Goal: Find contact information: Find contact information

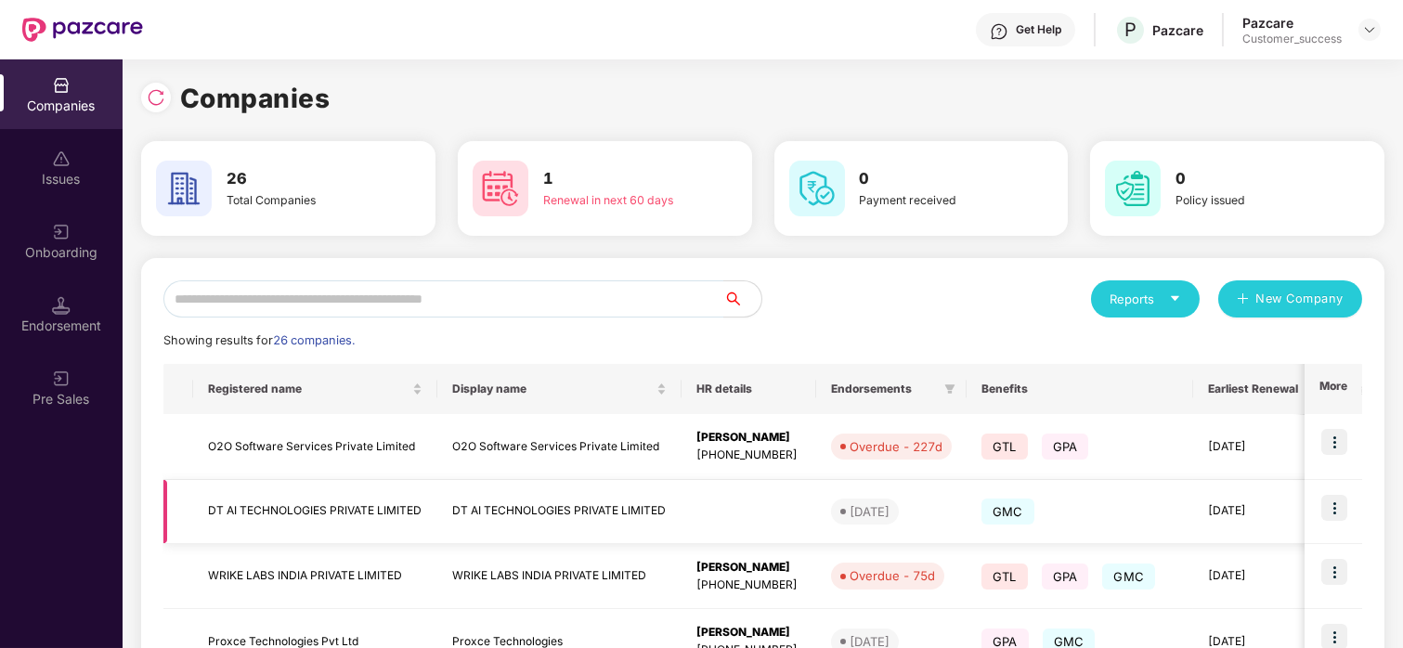
click at [1324, 500] on img at bounding box center [1335, 508] width 26 height 26
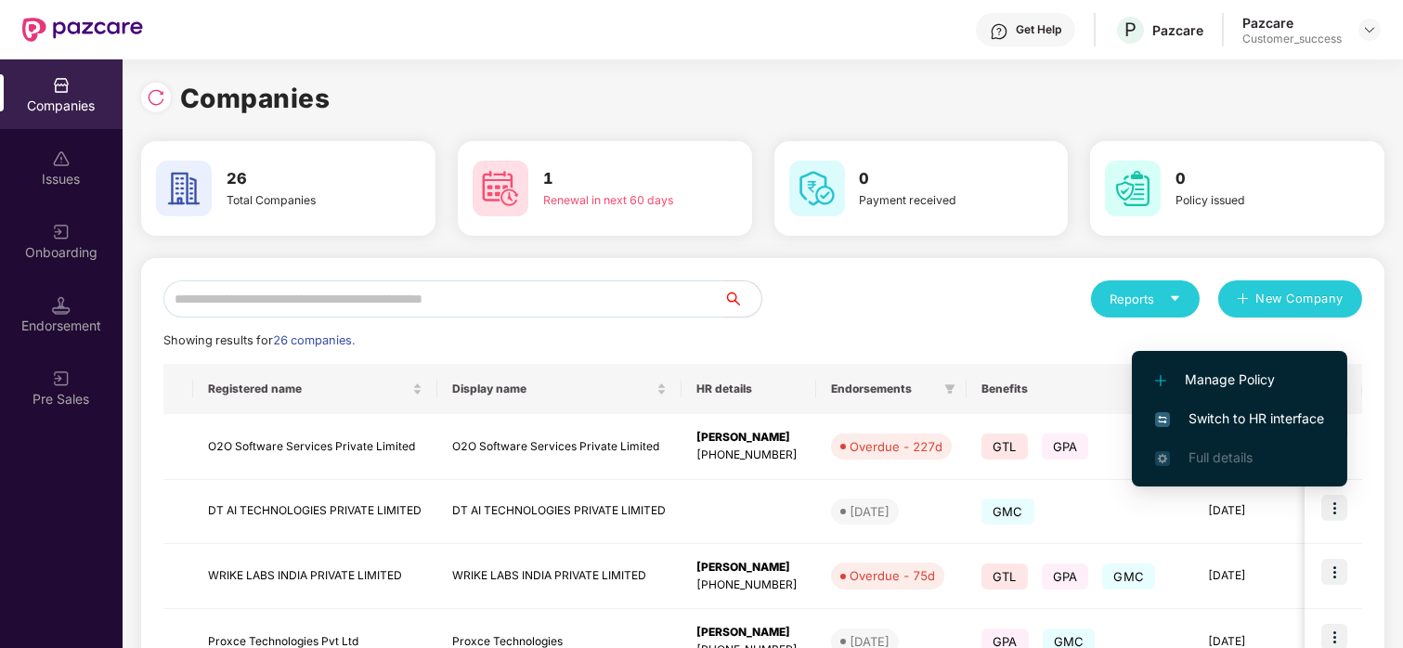
click at [1251, 405] on li "Switch to HR interface" at bounding box center [1239, 418] width 215 height 39
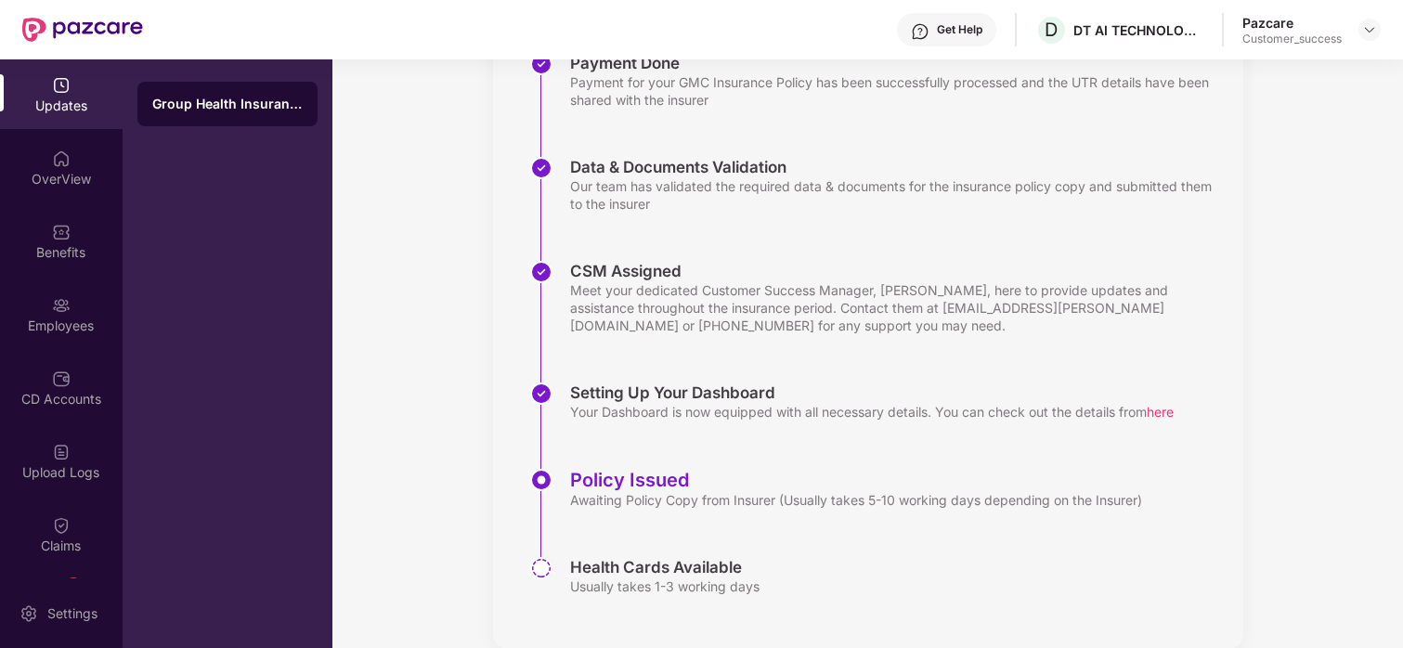
scroll to position [339, 0]
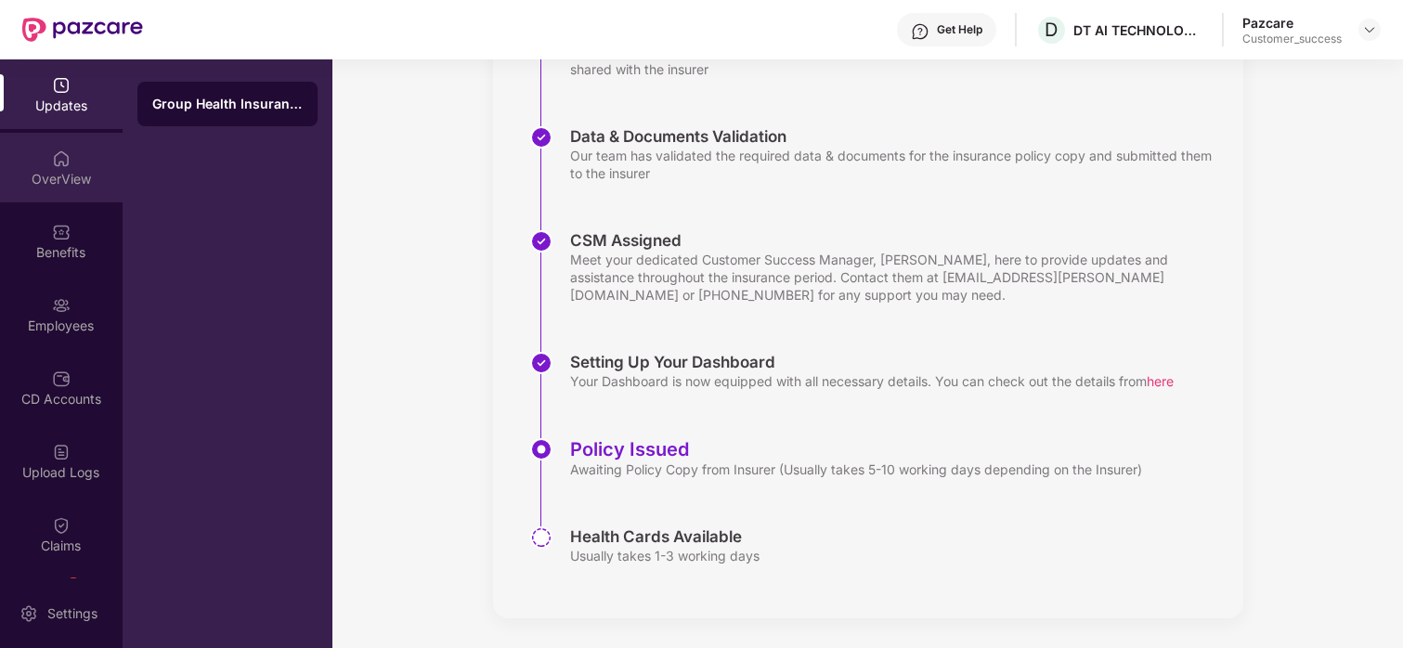
click at [53, 164] on img at bounding box center [61, 159] width 19 height 19
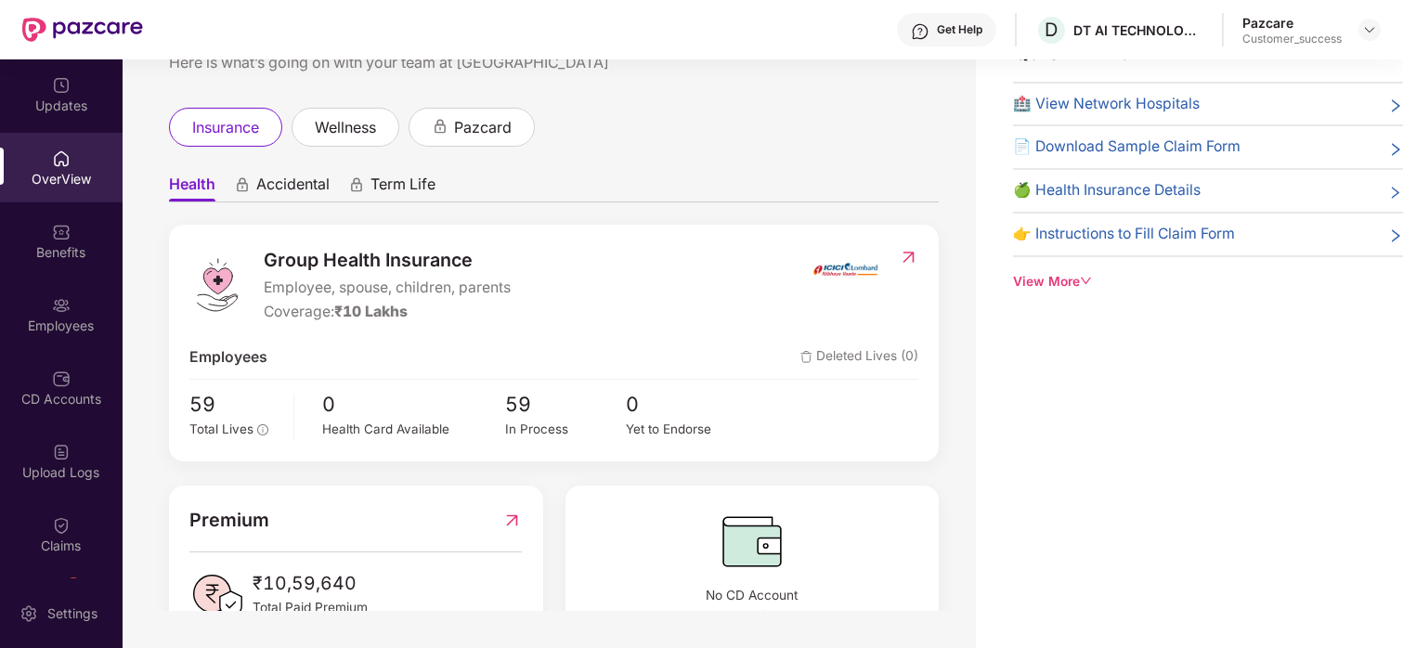
scroll to position [11, 0]
click at [52, 247] on div "Benefits" at bounding box center [61, 252] width 123 height 19
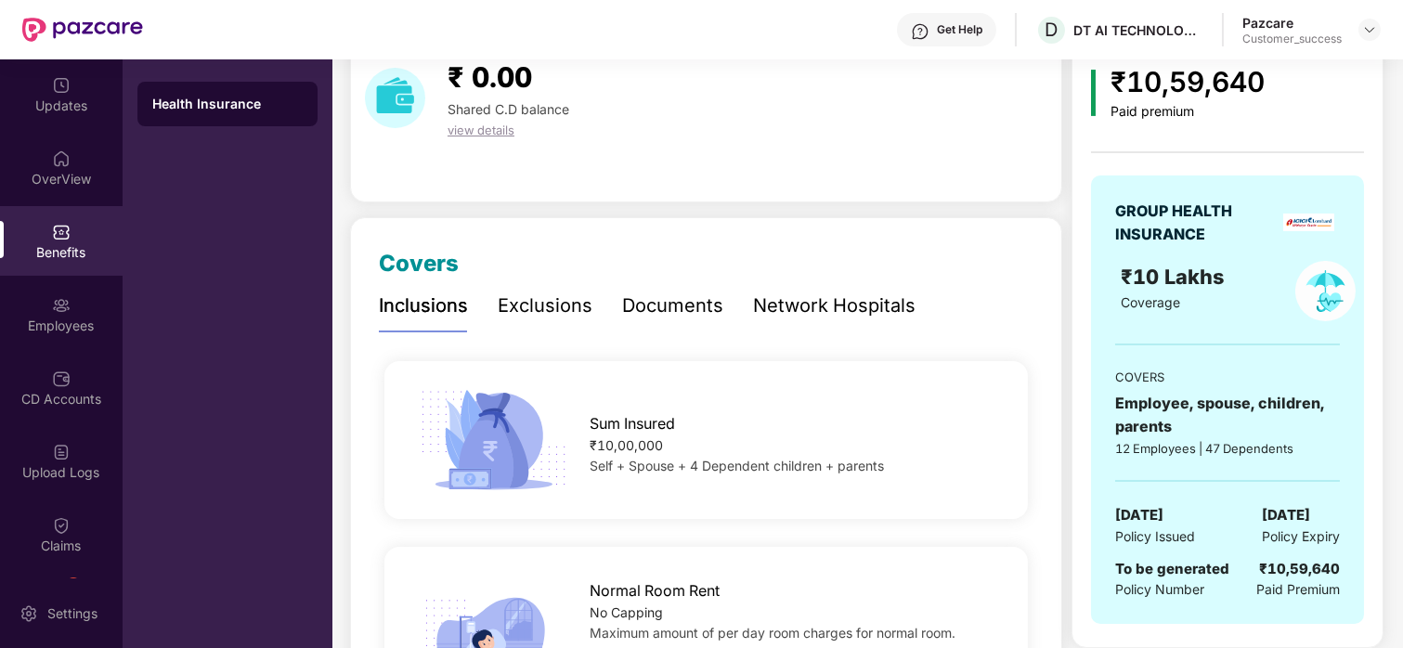
scroll to position [0, 0]
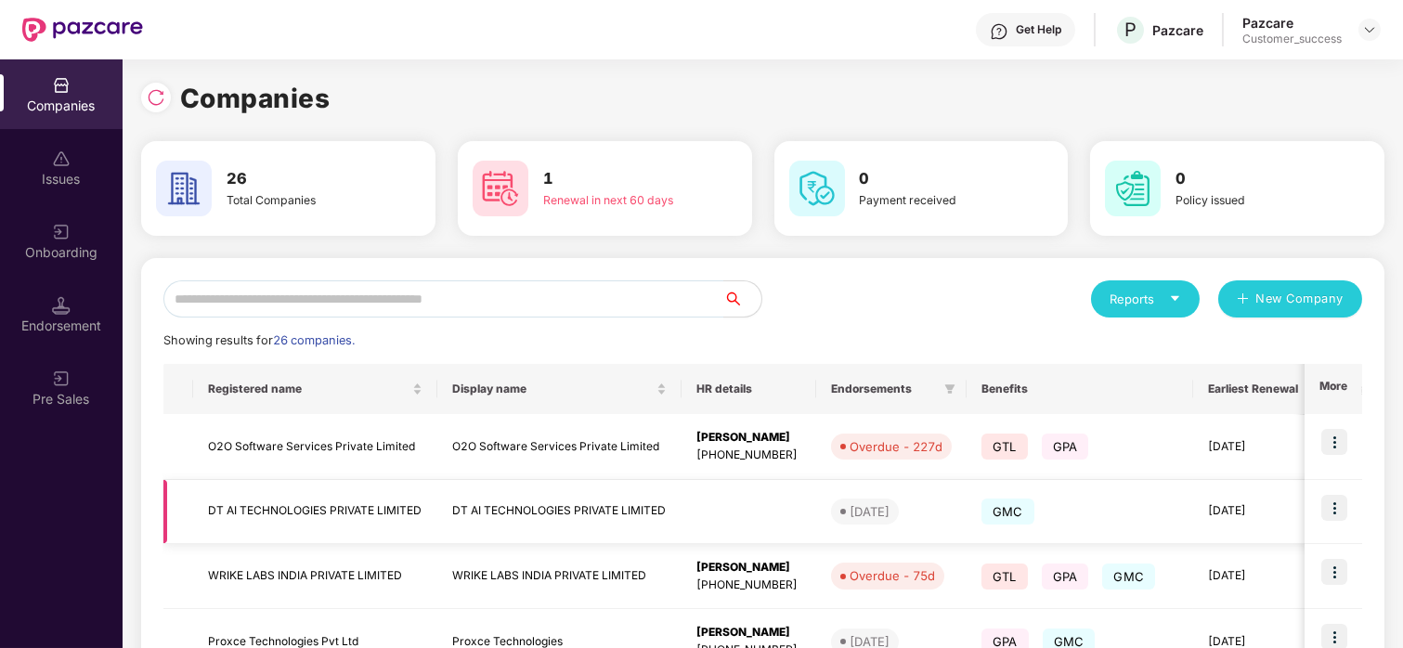
click at [236, 530] on td "DT AI TECHNOLOGIES PRIVATE LIMITED" at bounding box center [315, 512] width 244 height 64
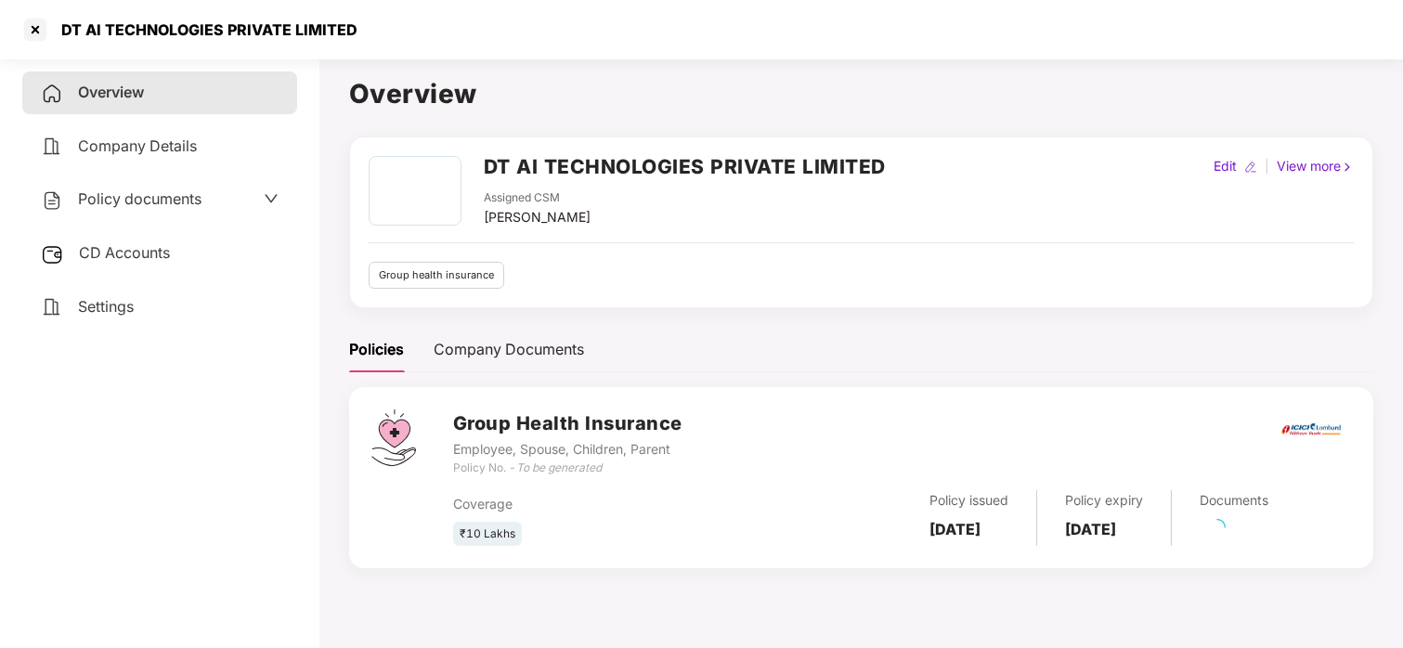
click at [129, 188] on div "Policy documents" at bounding box center [121, 200] width 161 height 24
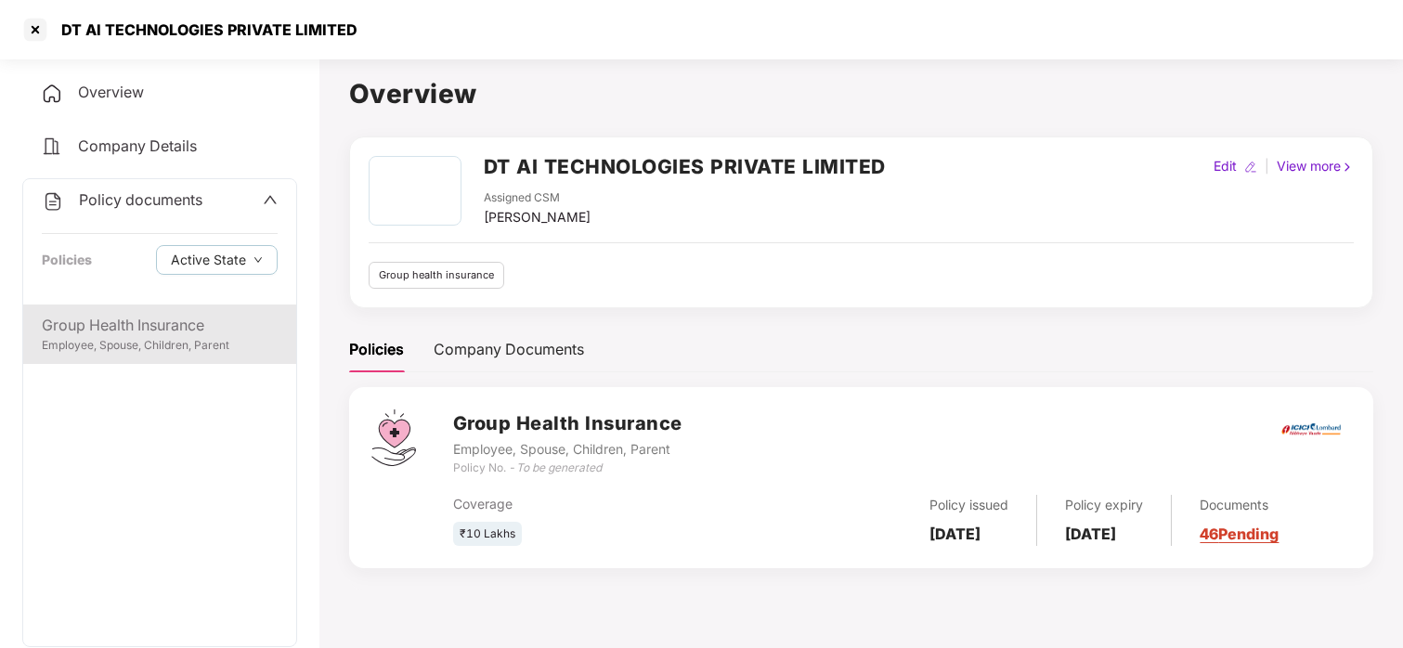
click at [121, 331] on div "Group Health Insurance" at bounding box center [160, 325] width 236 height 23
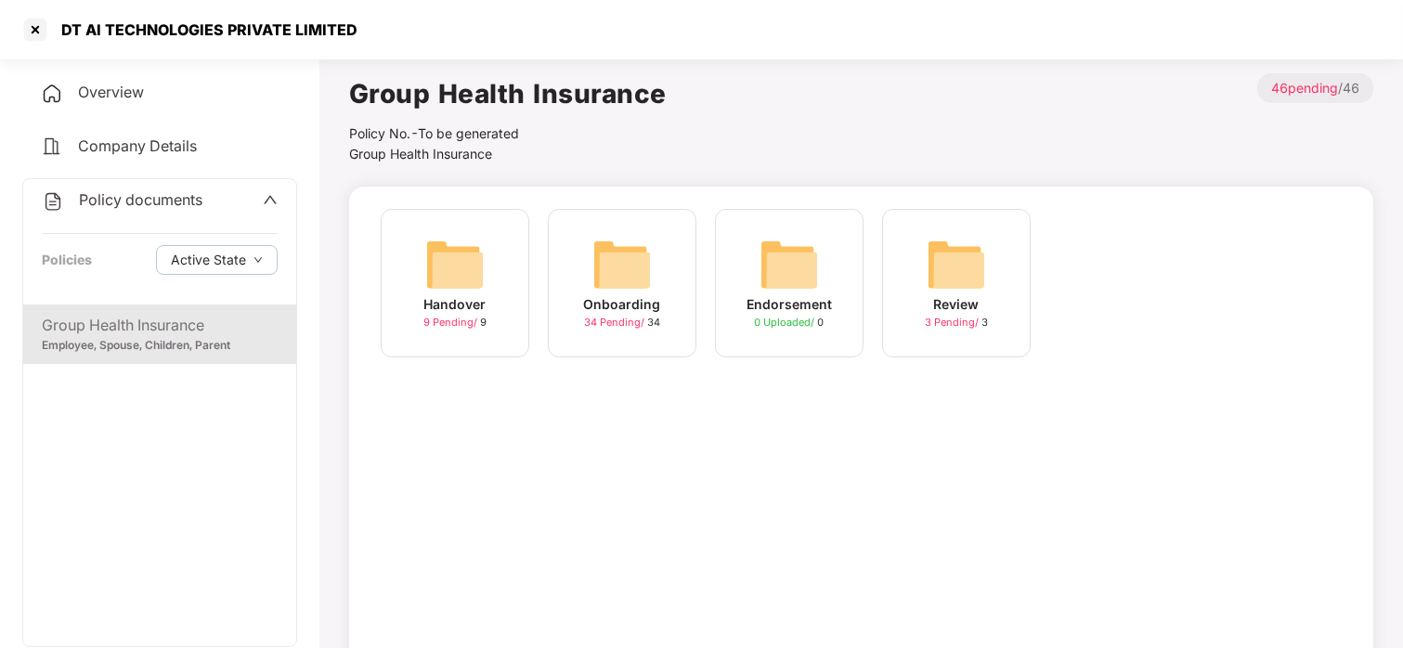
click at [654, 329] on div "34 Pending / 34" at bounding box center [622, 323] width 76 height 16
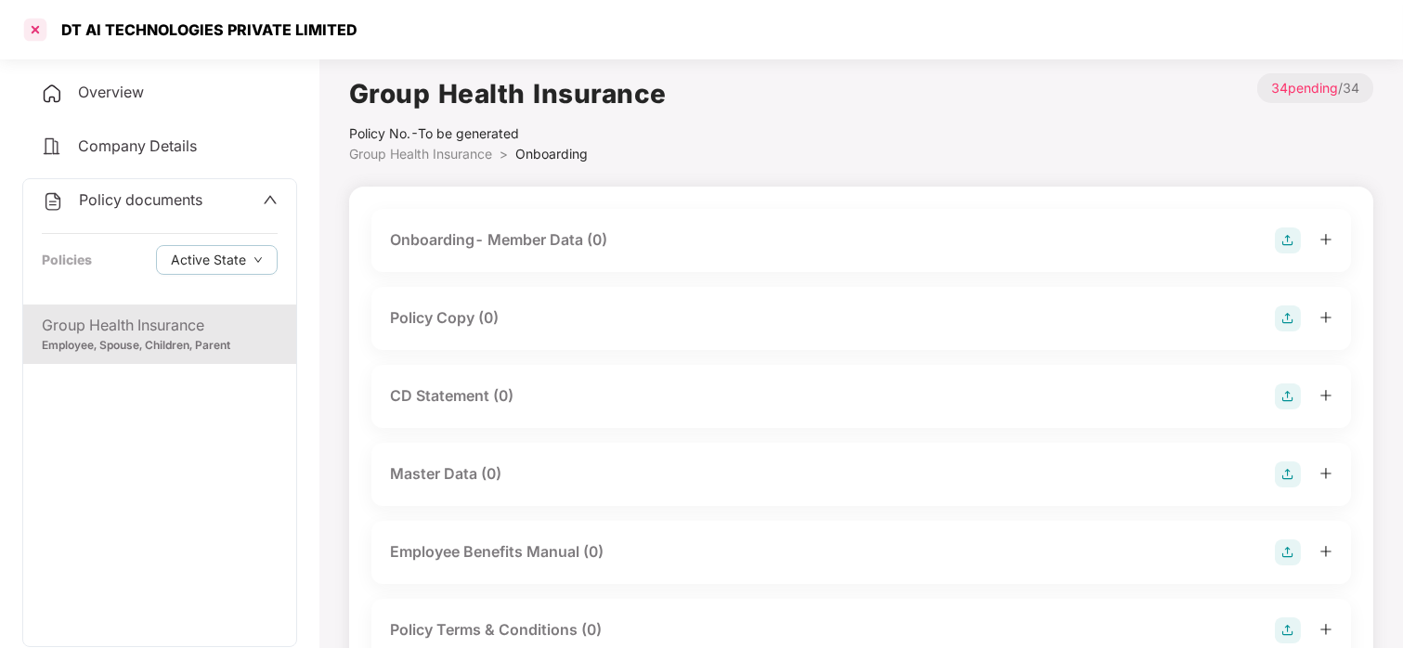
click at [42, 26] on div at bounding box center [35, 30] width 30 height 30
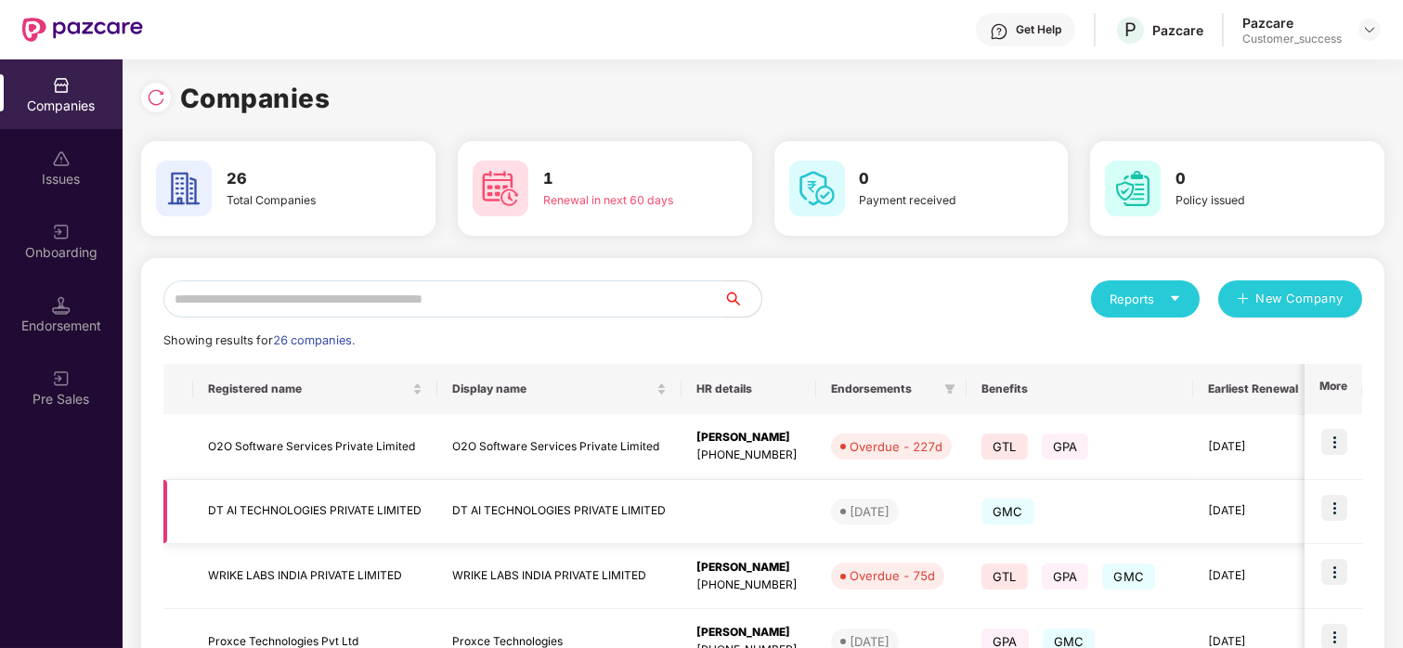
click at [1336, 507] on img at bounding box center [1335, 508] width 26 height 26
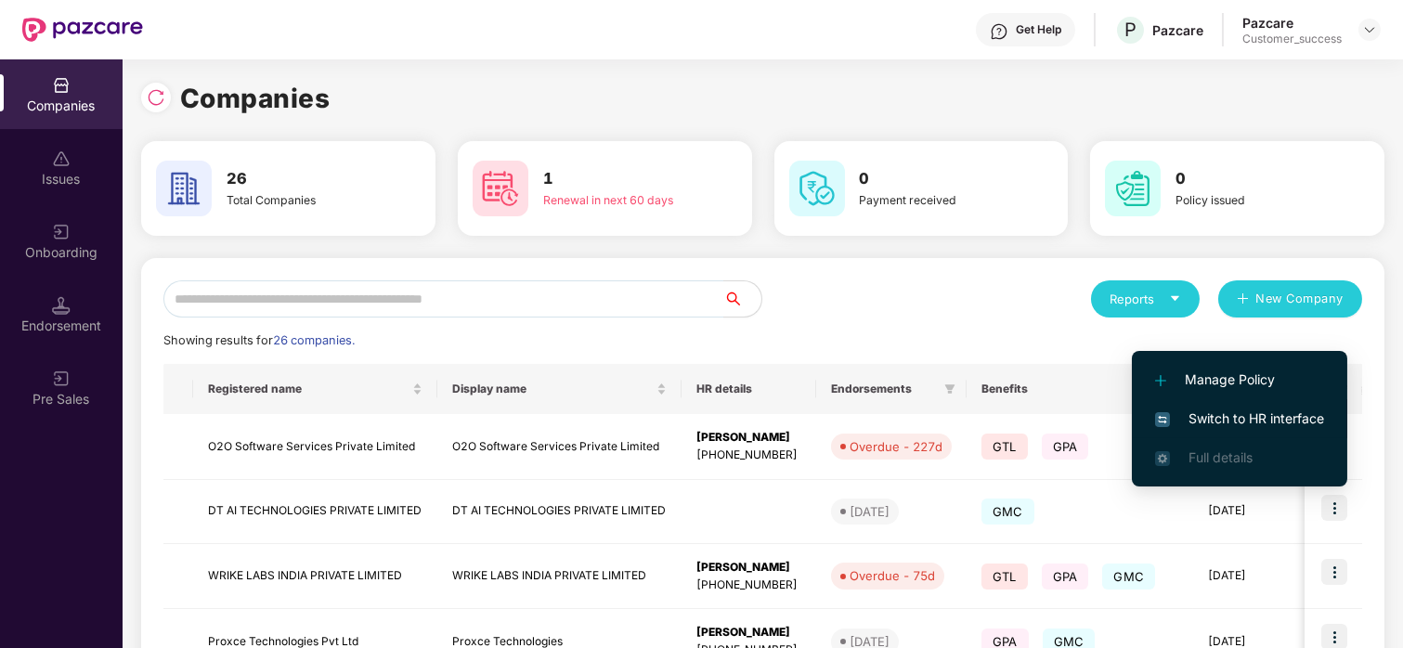
click at [1217, 424] on span "Switch to HR interface" at bounding box center [1239, 419] width 169 height 20
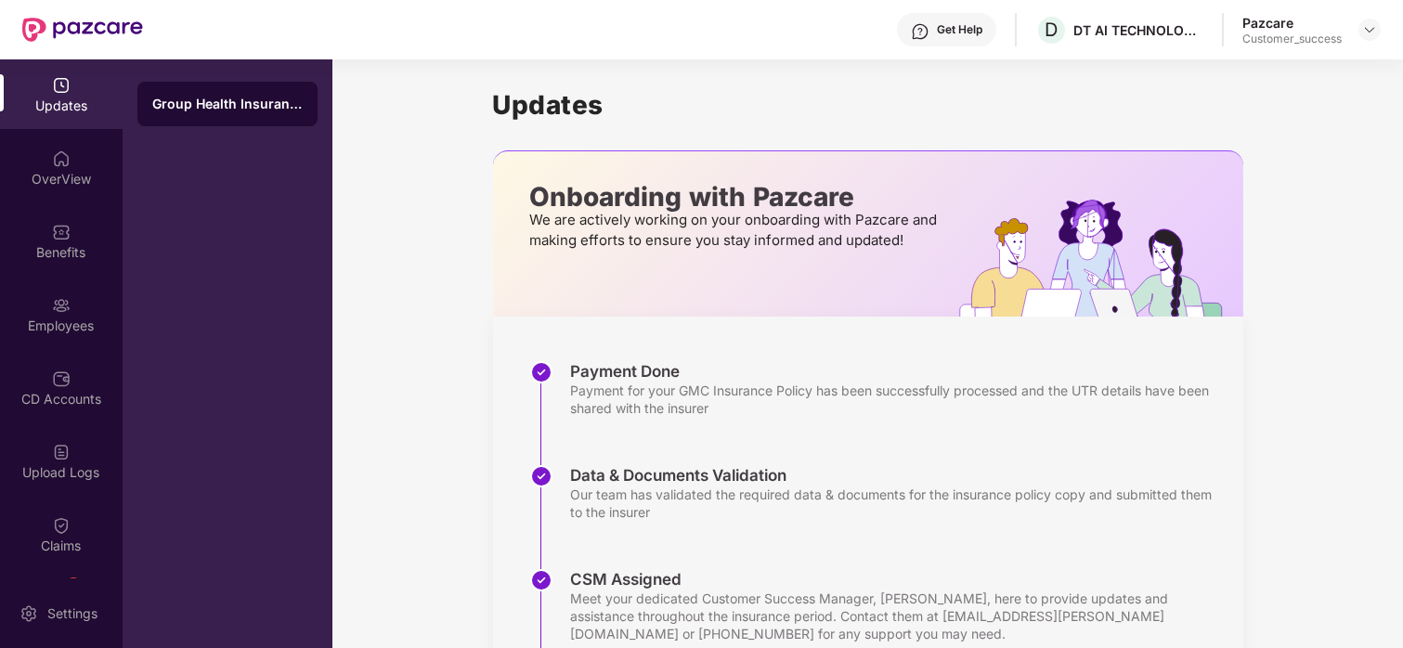
scroll to position [339, 0]
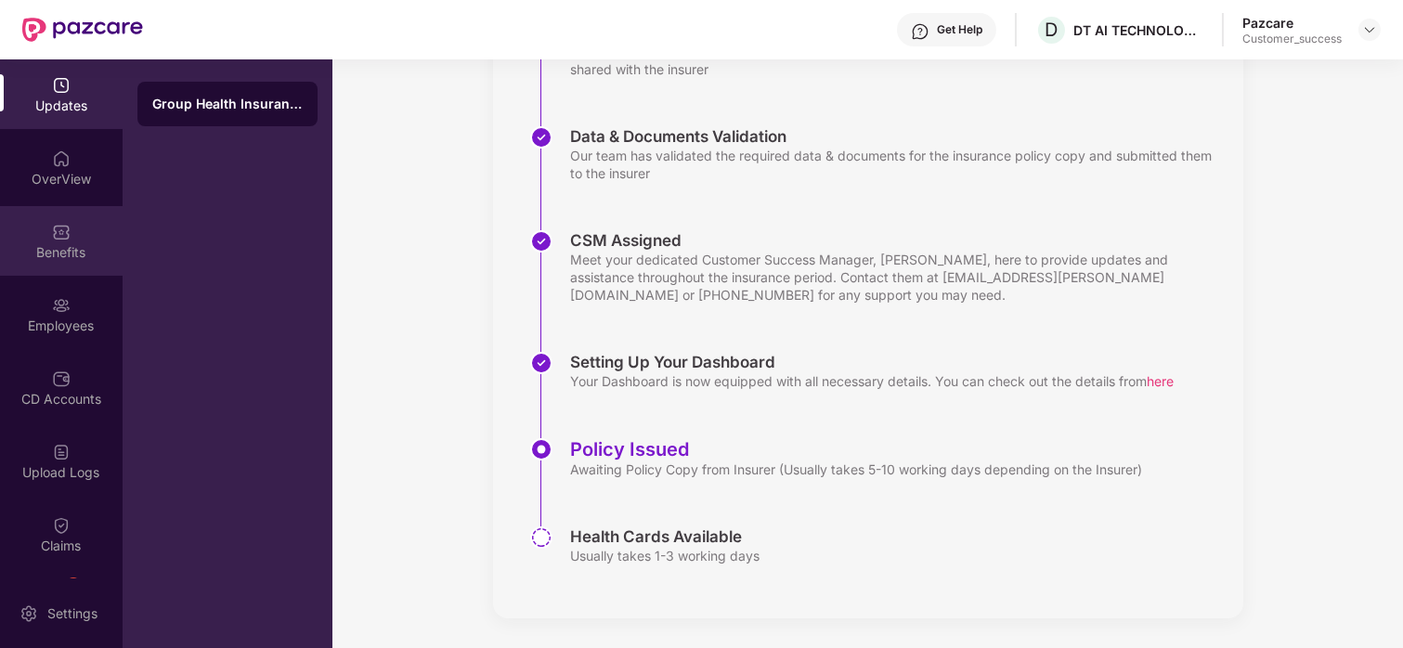
click at [56, 256] on div "Benefits" at bounding box center [61, 252] width 123 height 19
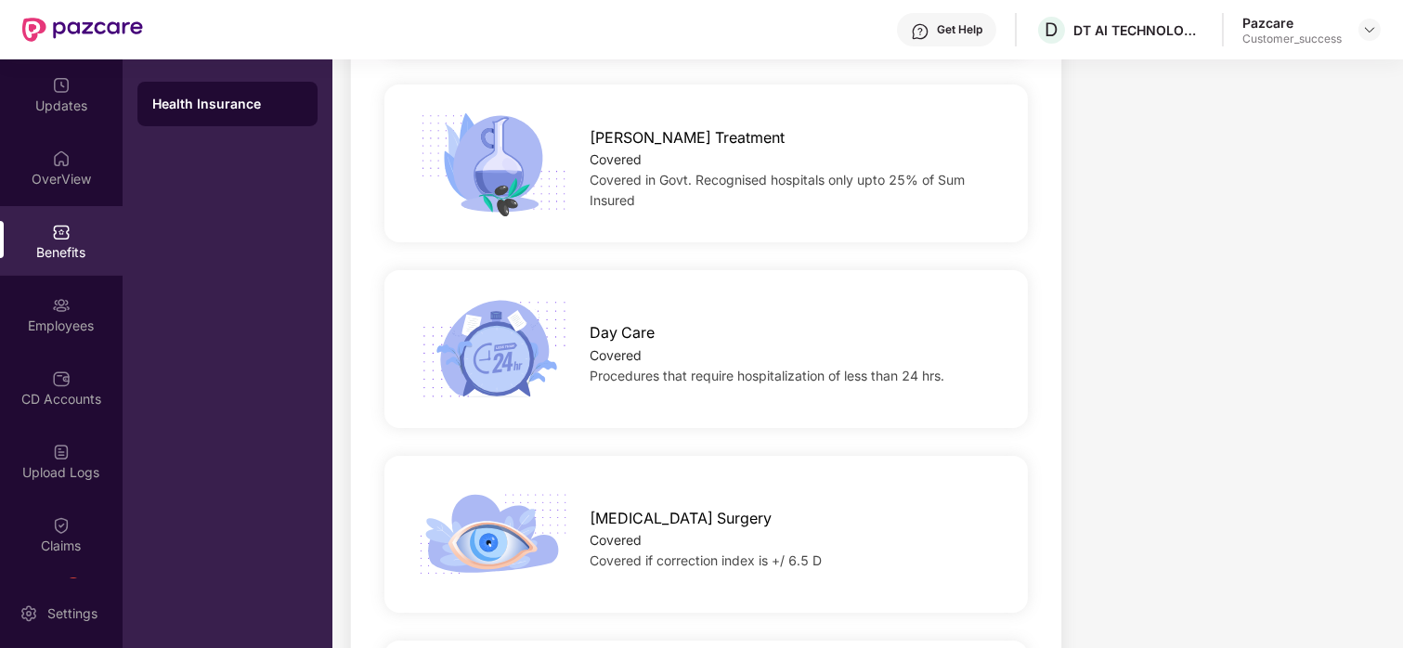
scroll to position [2026, 0]
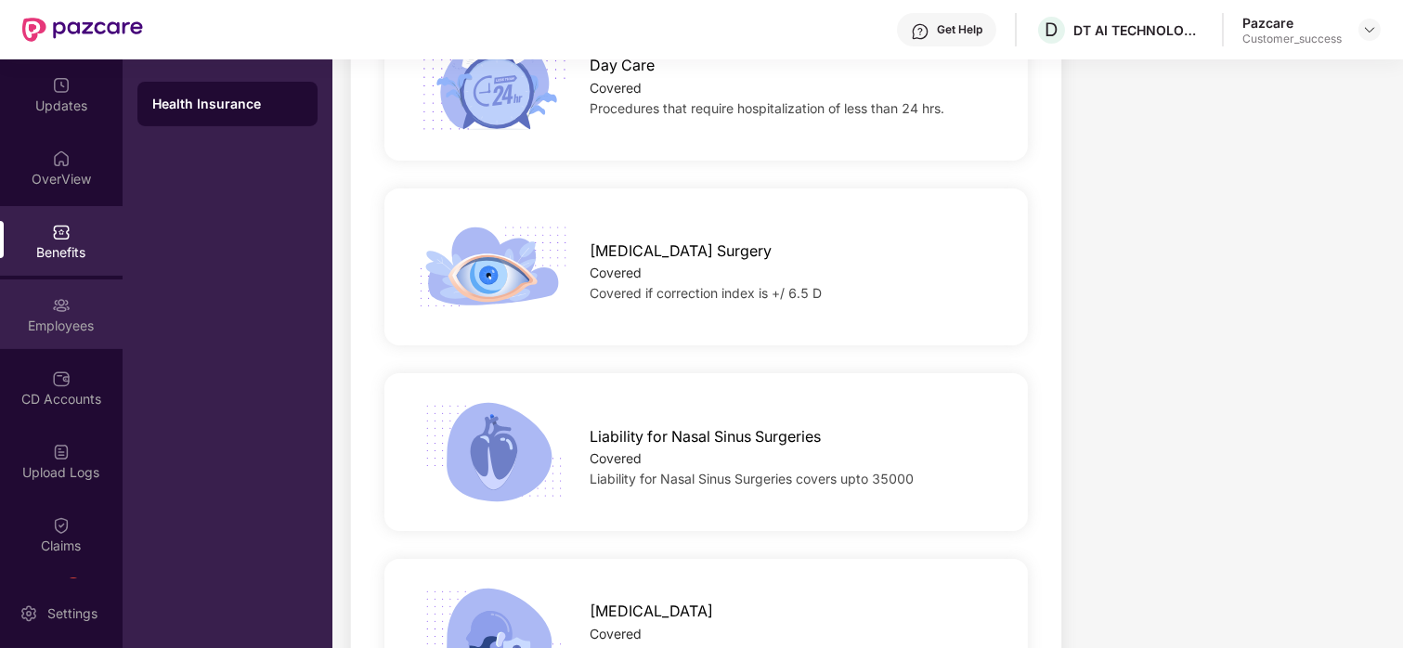
click at [8, 330] on div "Employees" at bounding box center [61, 326] width 123 height 19
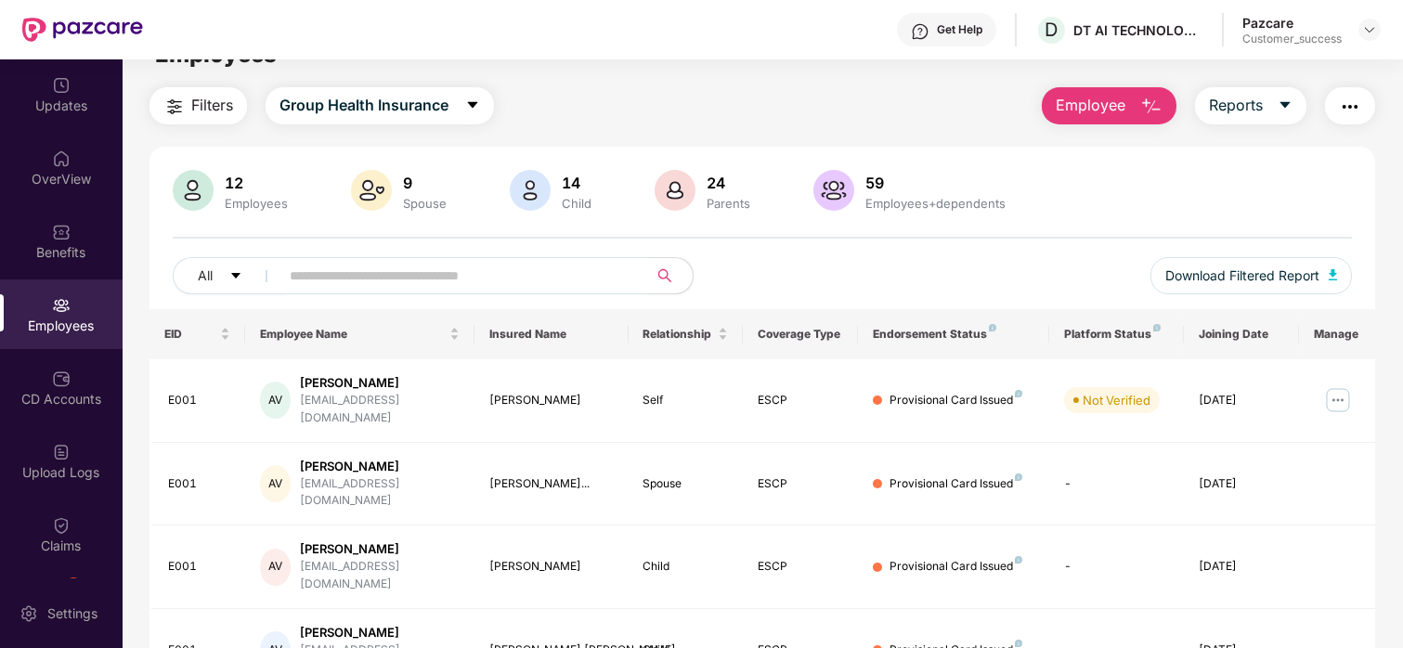
scroll to position [0, 0]
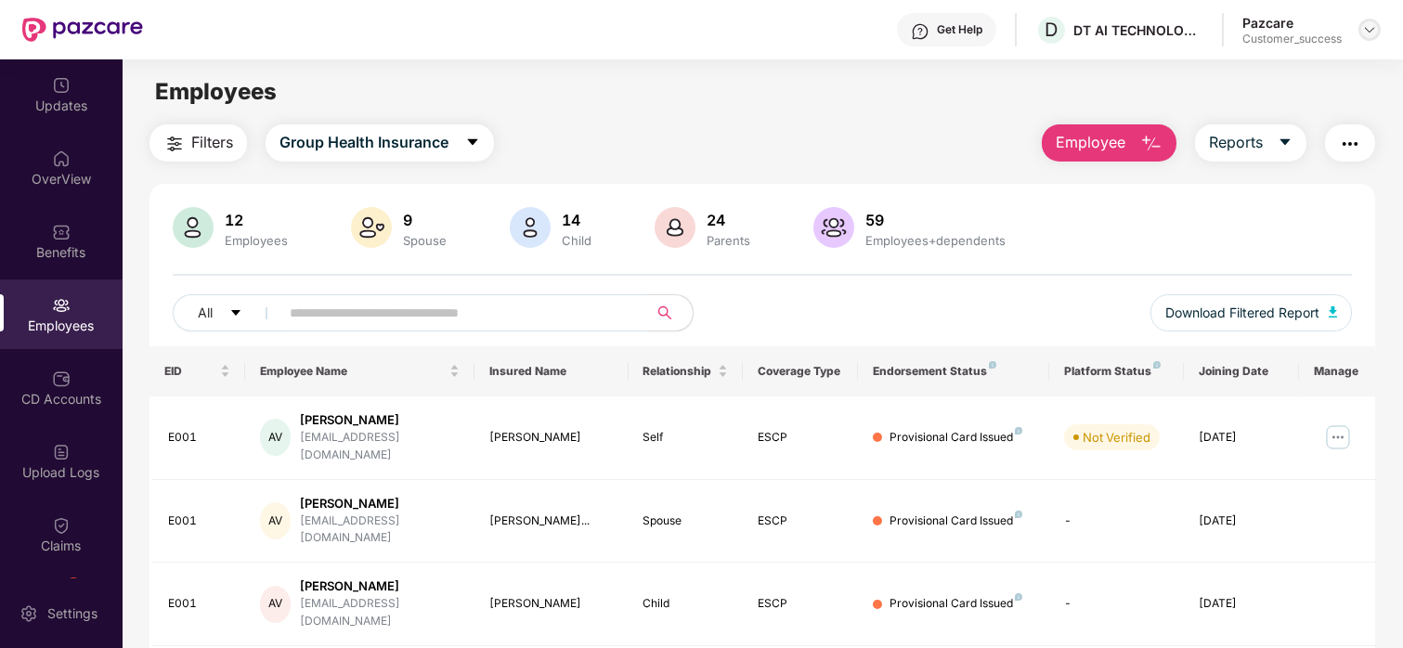
click at [1367, 34] on img at bounding box center [1369, 29] width 15 height 15
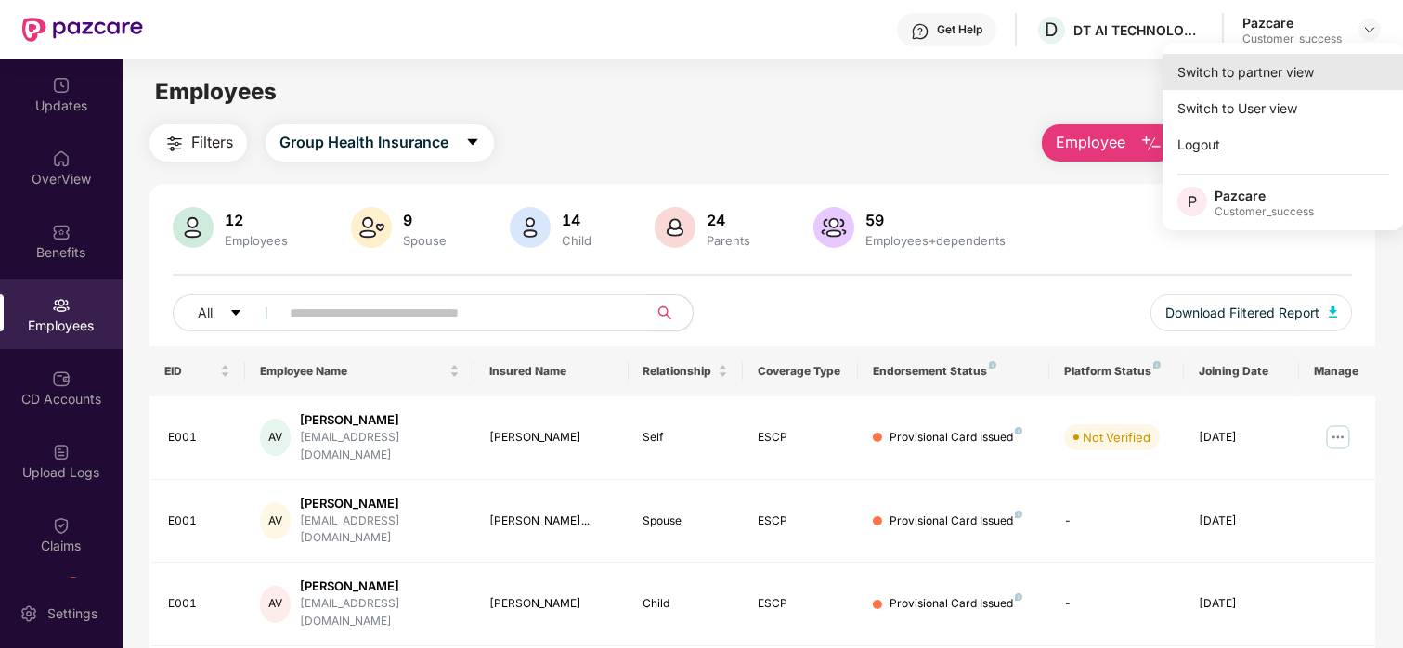
click at [1258, 82] on div "Switch to partner view" at bounding box center [1283, 72] width 241 height 36
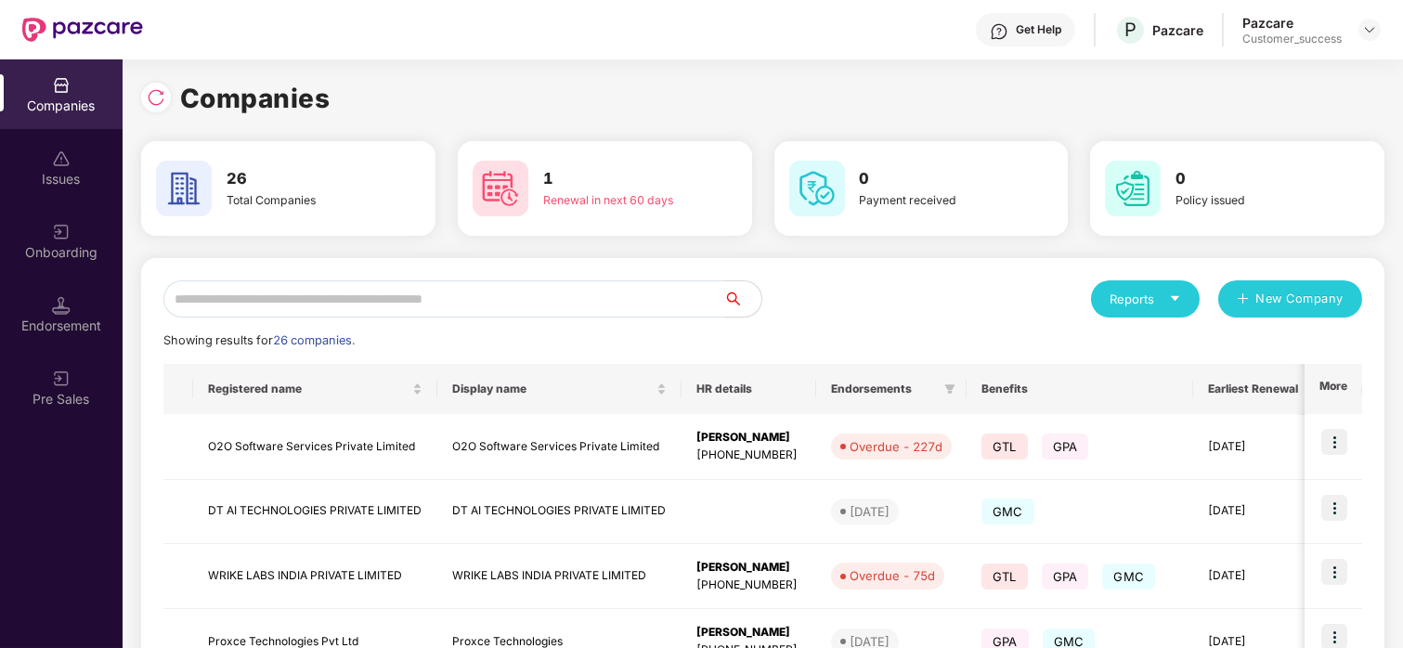
click at [360, 311] on input "text" at bounding box center [443, 298] width 561 height 37
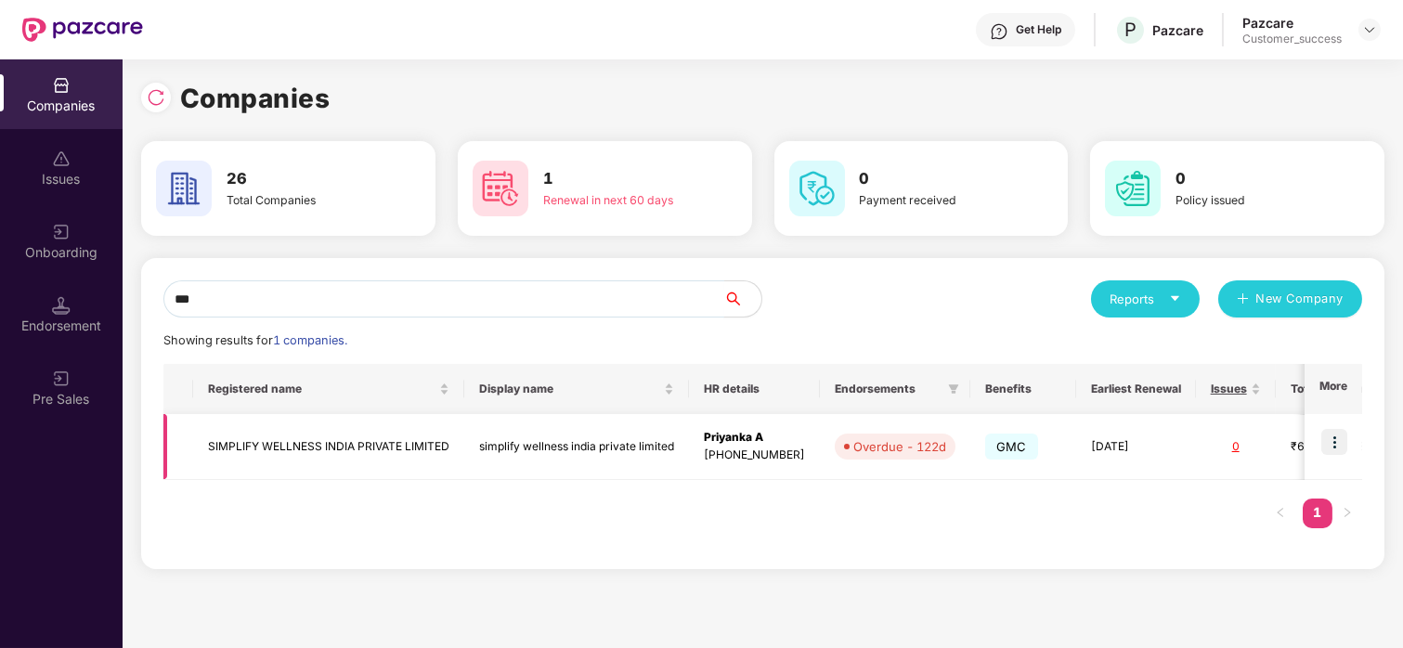
type input "***"
click at [1341, 436] on img at bounding box center [1335, 442] width 26 height 26
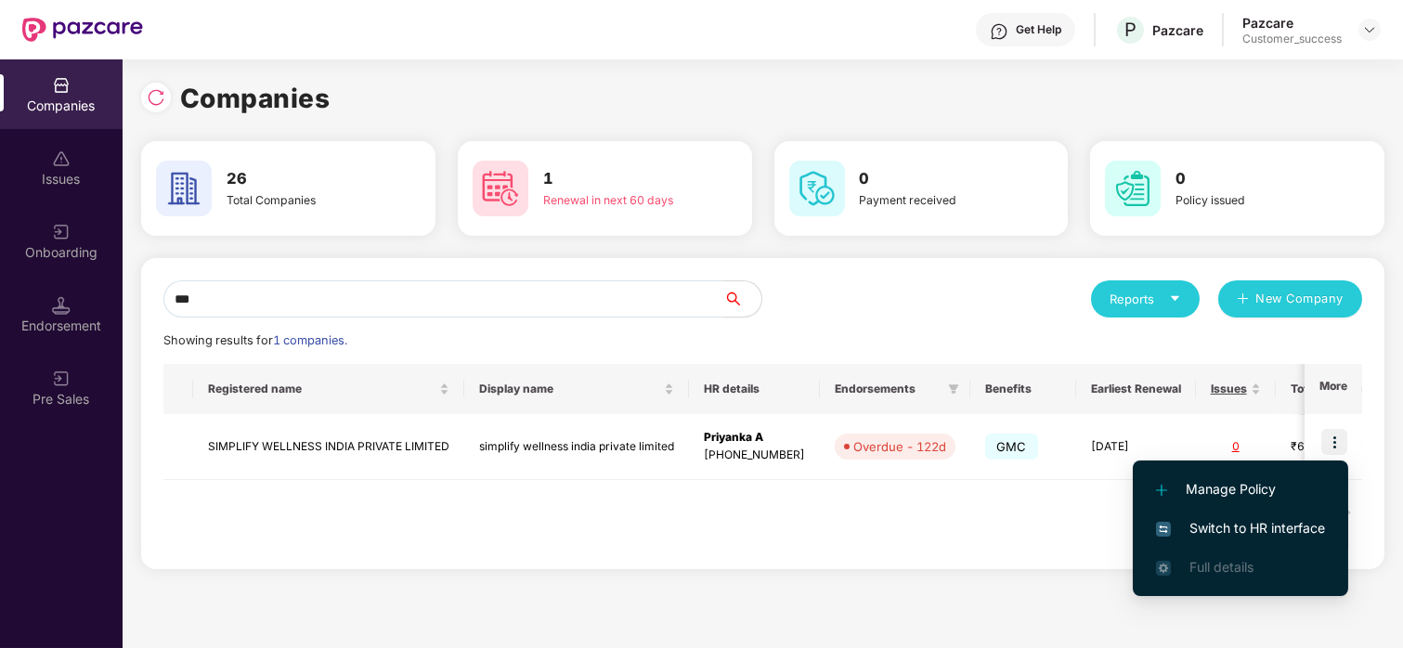
click at [1205, 519] on span "Switch to HR interface" at bounding box center [1240, 528] width 169 height 20
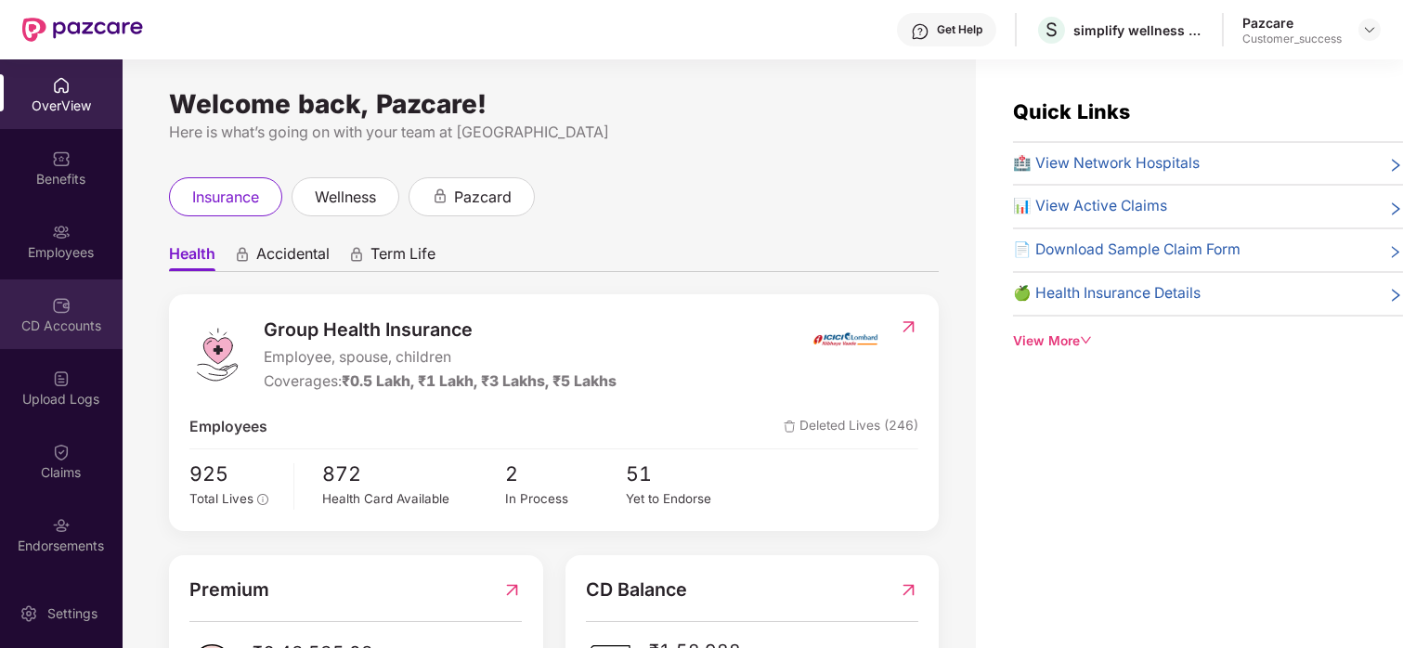
click at [62, 313] on img at bounding box center [61, 305] width 19 height 19
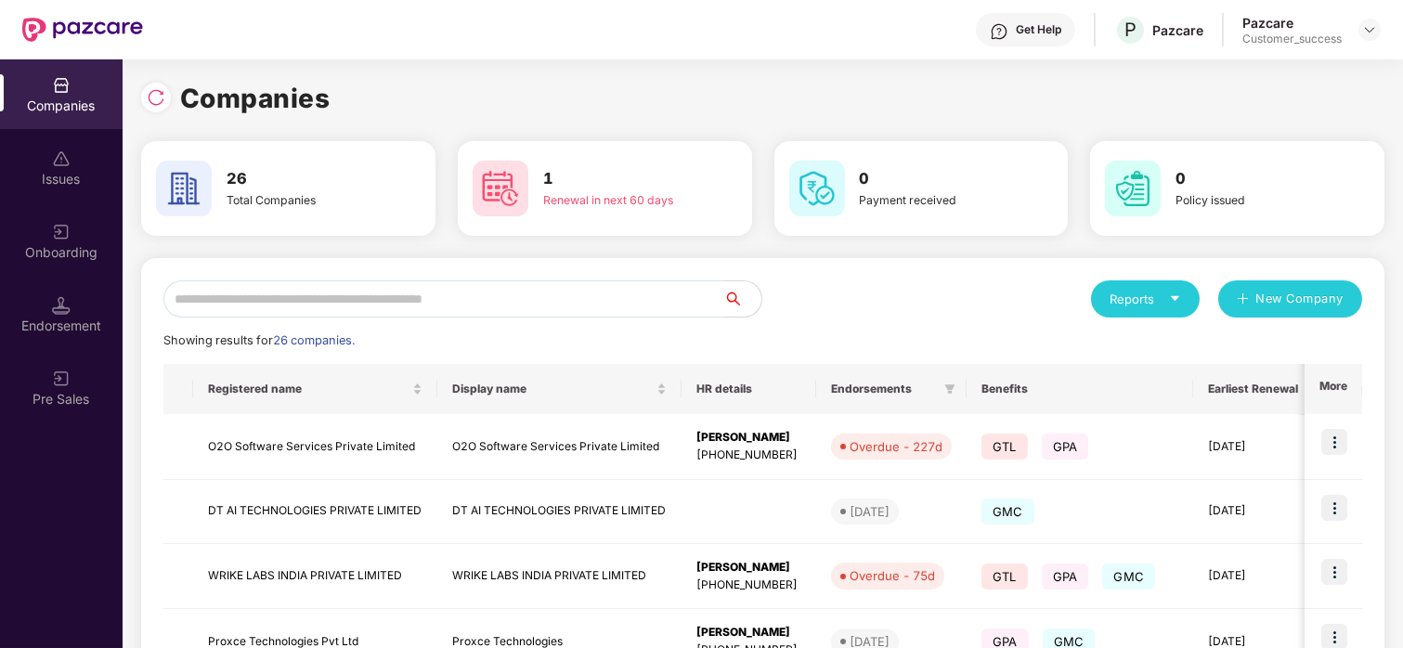
click at [514, 307] on input "text" at bounding box center [443, 298] width 561 height 37
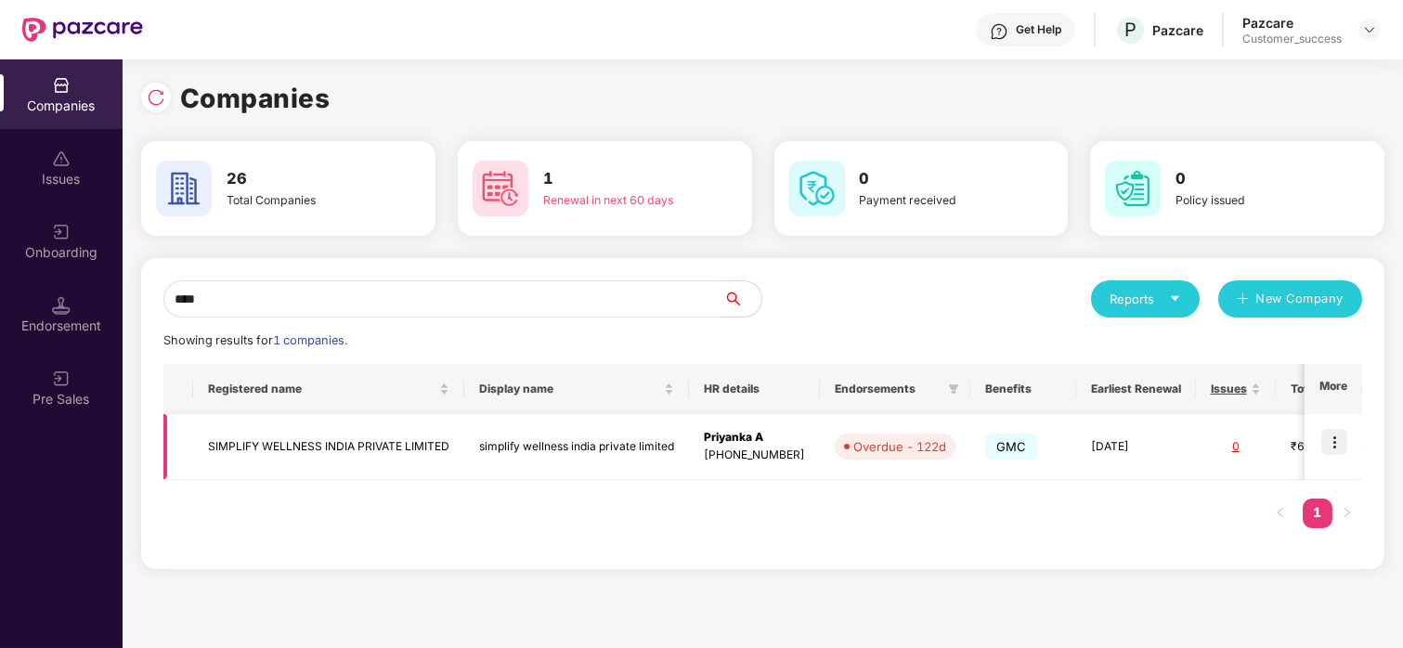
click at [1331, 441] on img at bounding box center [1335, 442] width 26 height 26
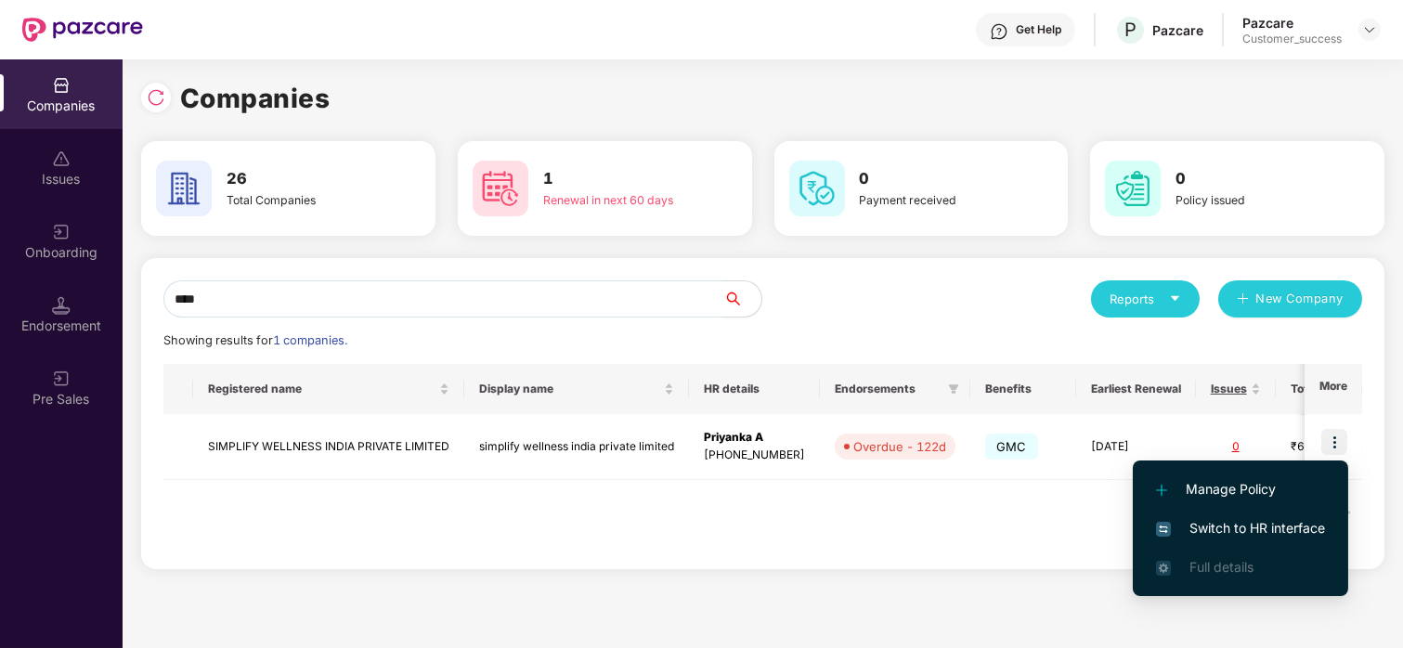
click at [664, 277] on div "**** Reports New Company Showing results for 1 companies. Registered name Displ…" at bounding box center [763, 413] width 1244 height 311
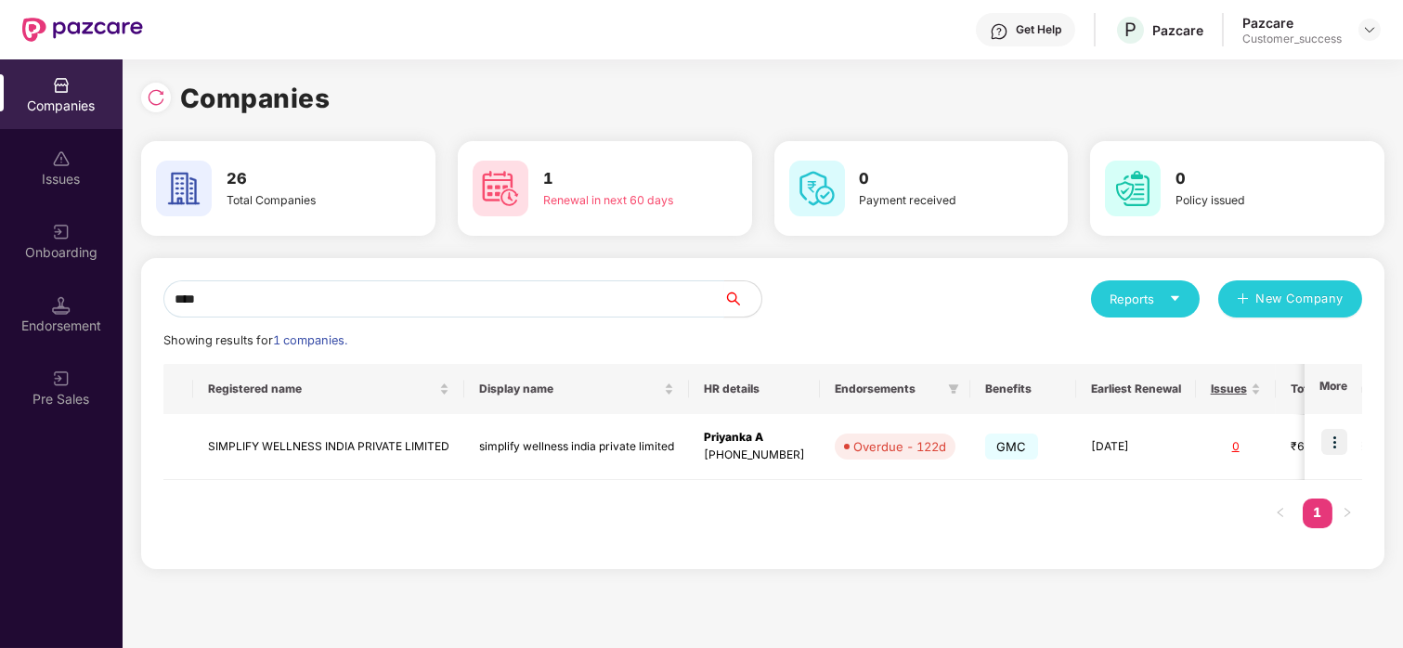
click at [581, 294] on input "****" at bounding box center [443, 298] width 561 height 37
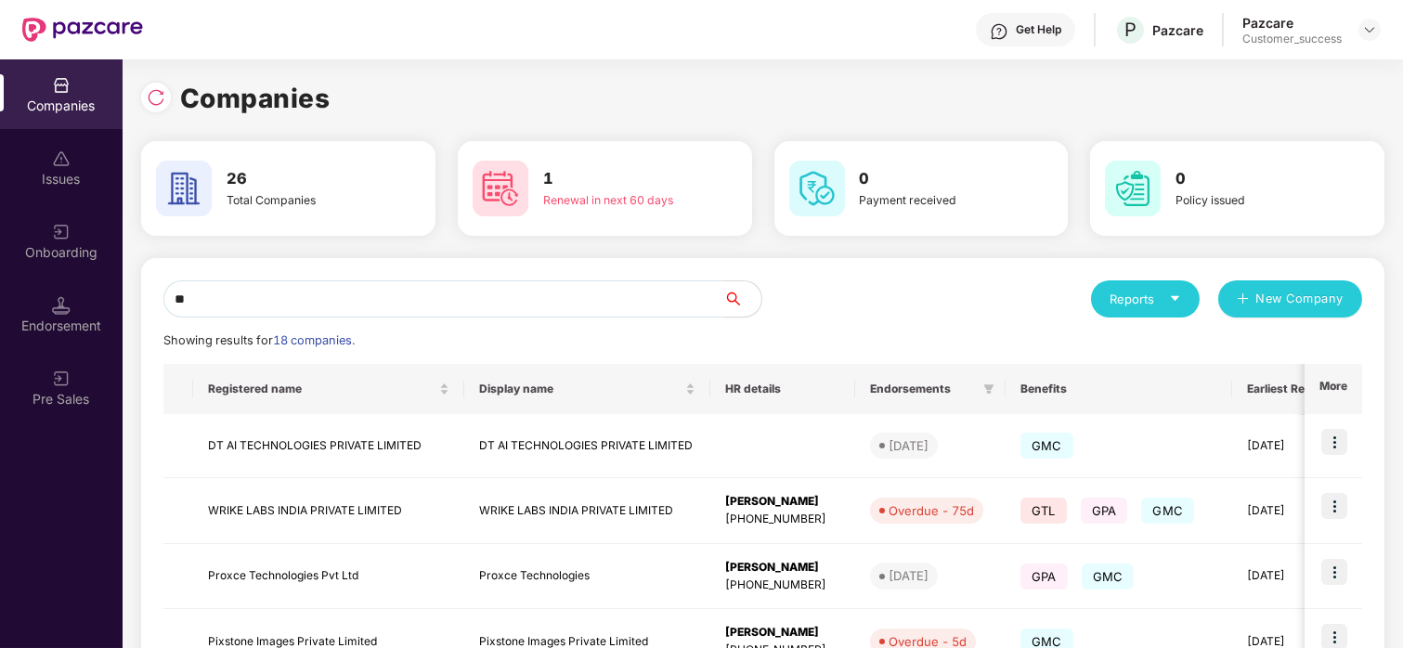
type input "*"
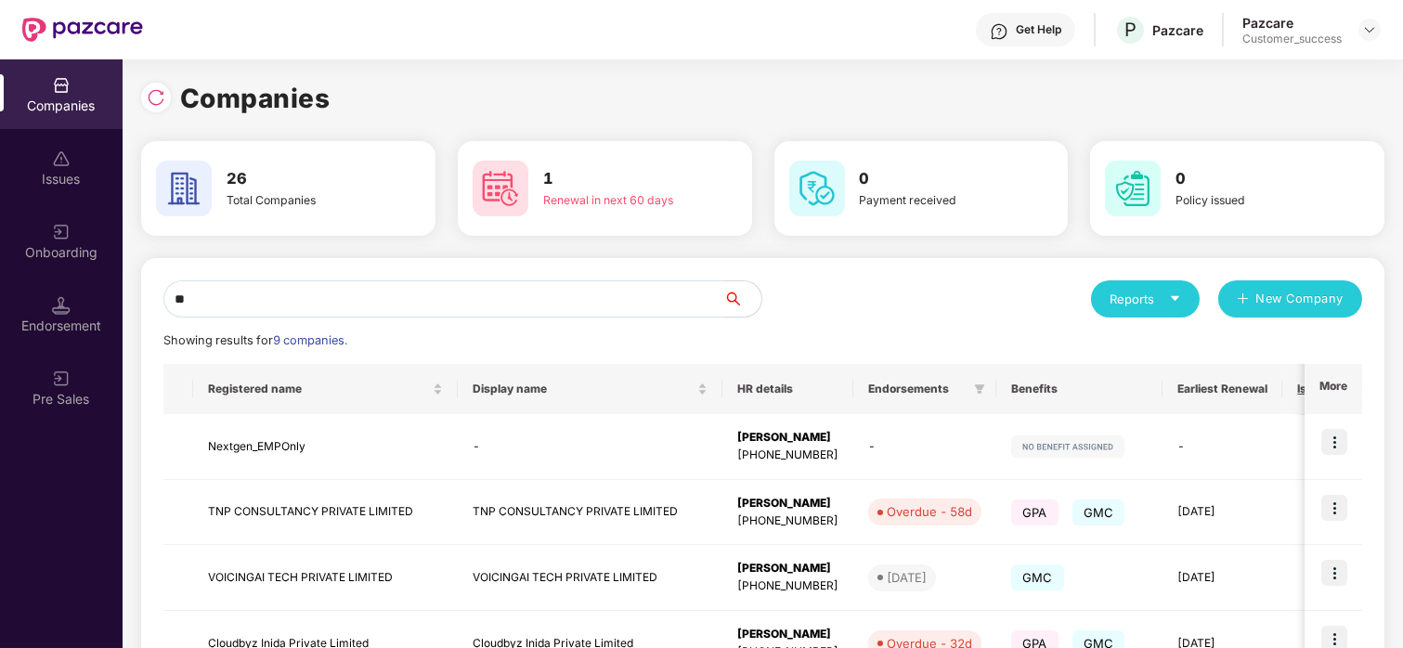
type input "*"
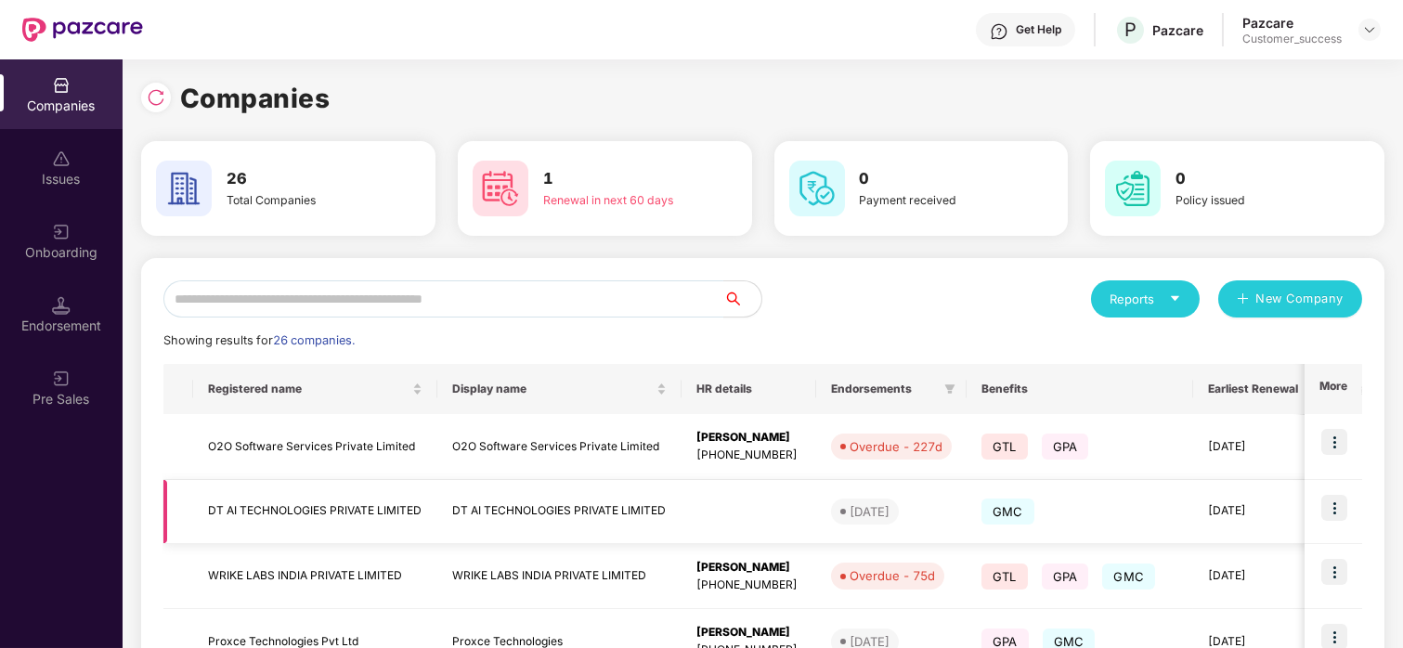
click at [1327, 502] on img at bounding box center [1335, 508] width 26 height 26
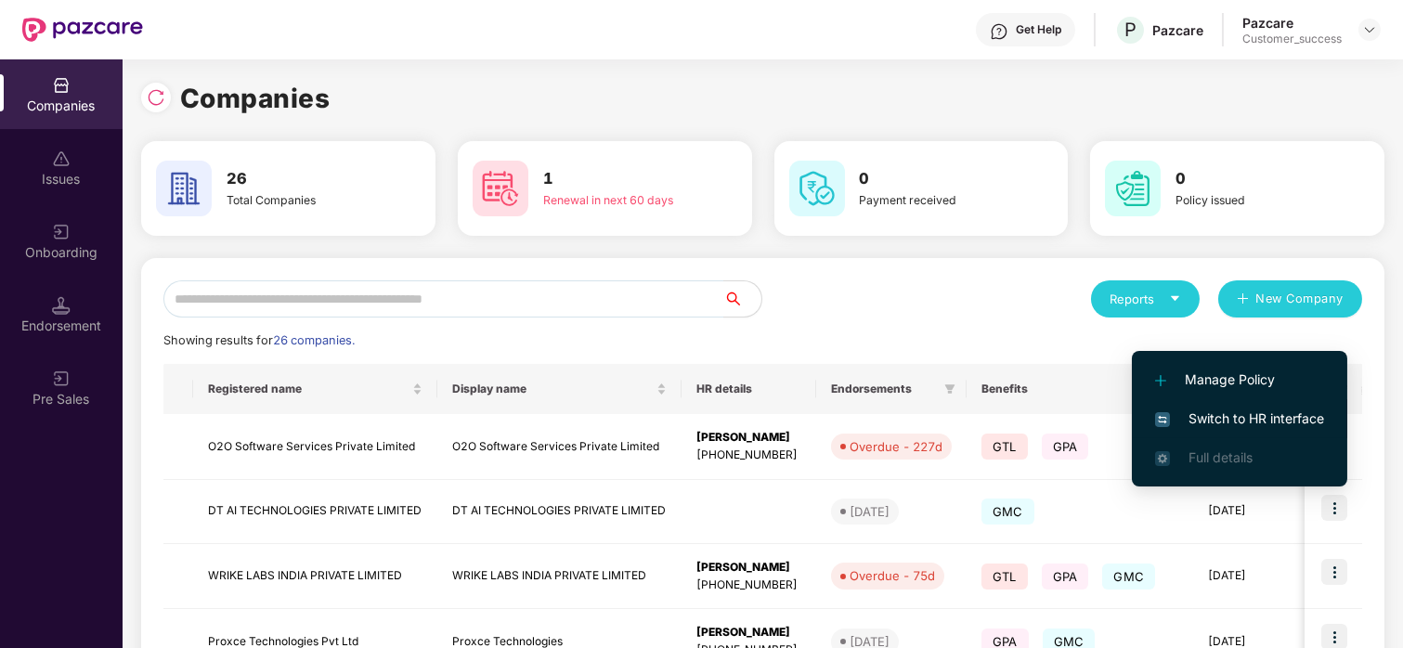
click at [1192, 418] on span "Switch to HR interface" at bounding box center [1239, 419] width 169 height 20
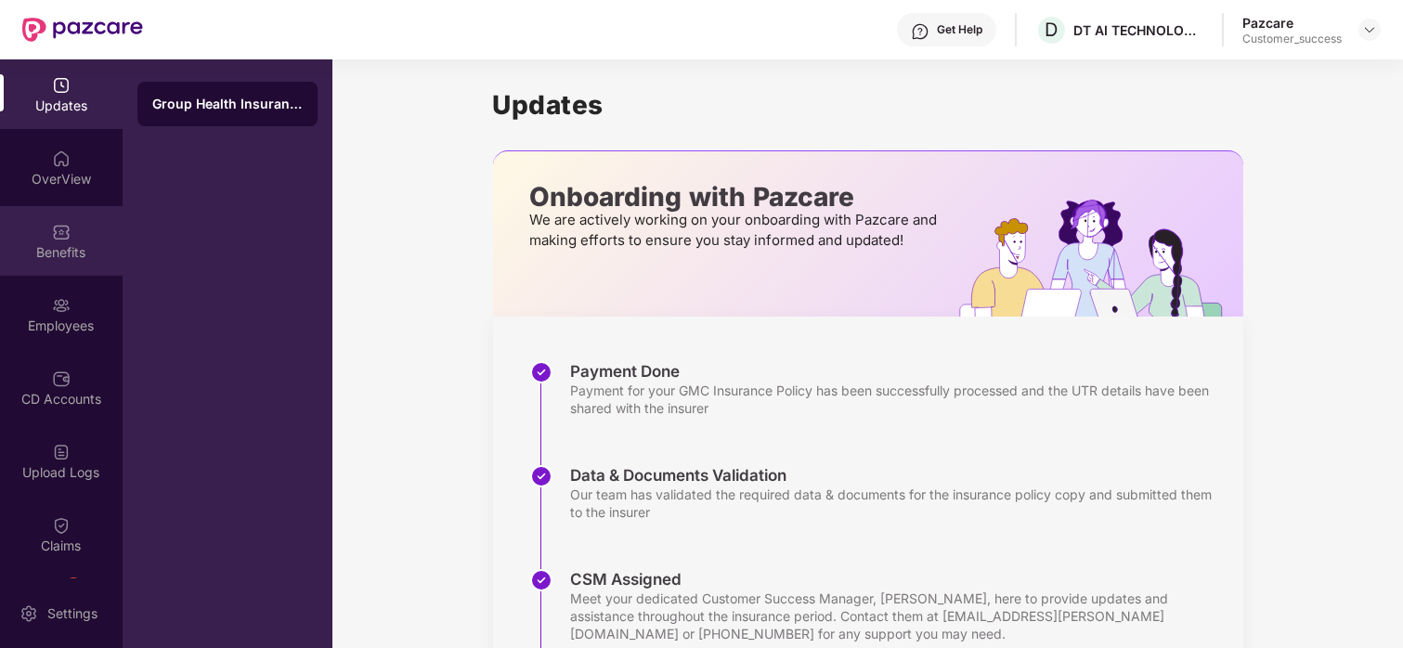
click at [37, 257] on div "Benefits" at bounding box center [61, 252] width 123 height 19
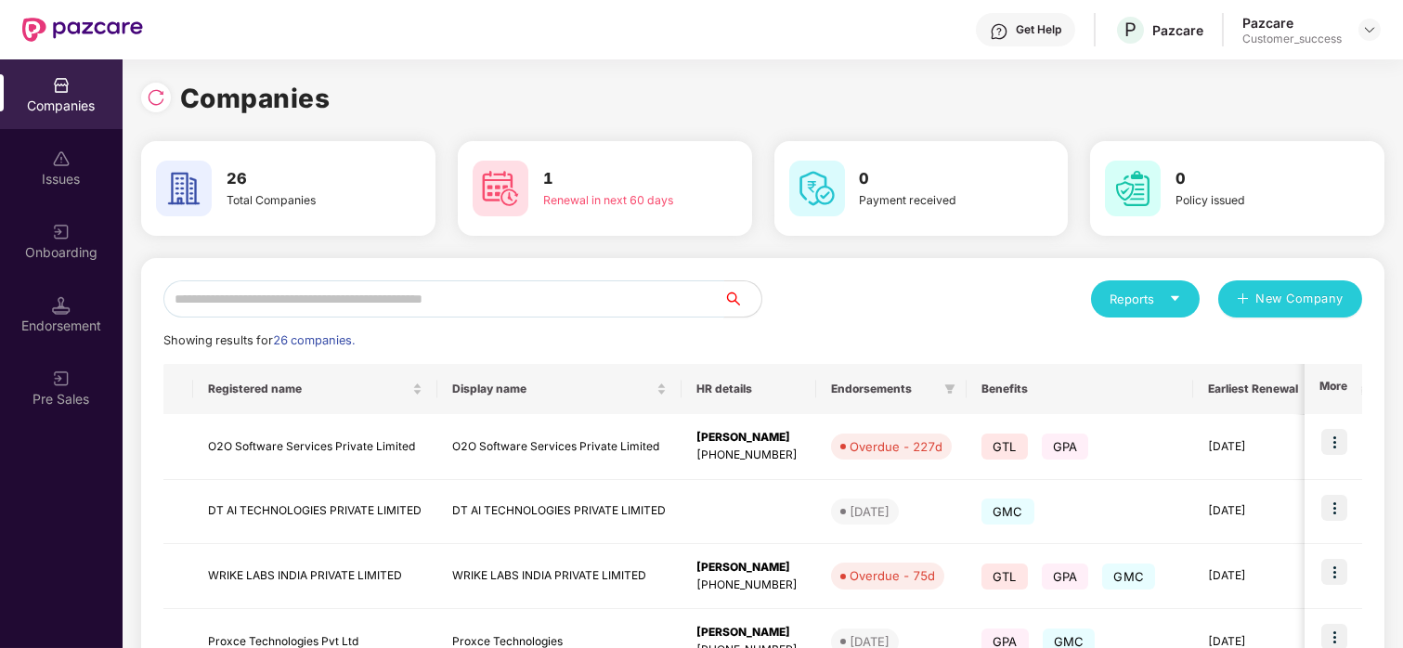
click at [292, 300] on input "text" at bounding box center [443, 298] width 561 height 37
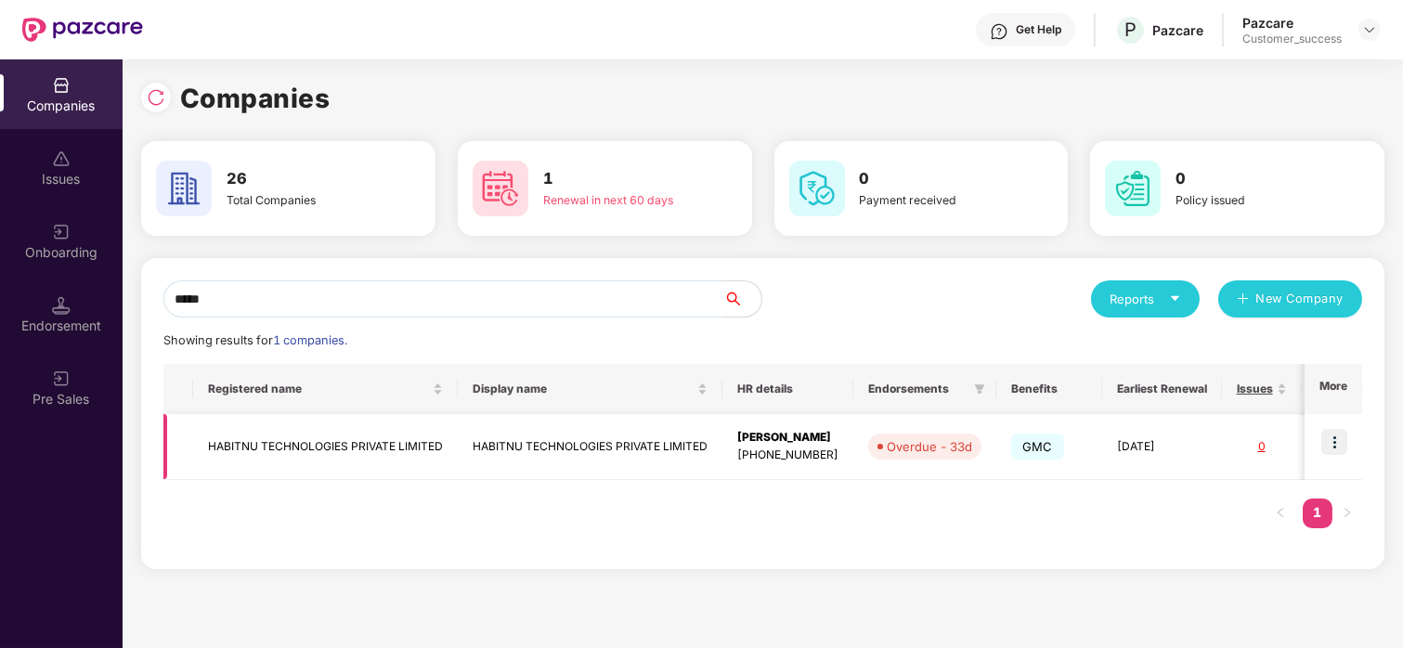
type input "*****"
click at [545, 450] on td "HABITNU TECHNOLOGIES PRIVATE LIMITED" at bounding box center [590, 447] width 265 height 66
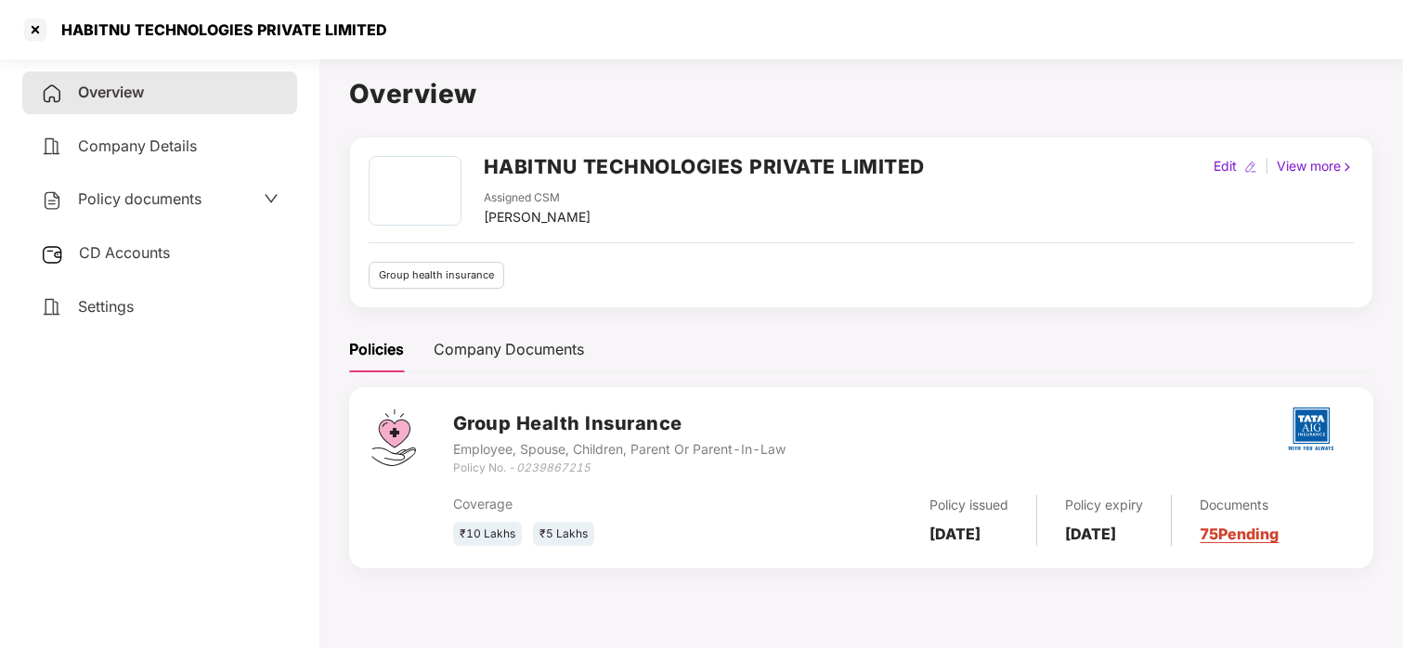
click at [161, 203] on span "Policy documents" at bounding box center [140, 198] width 124 height 19
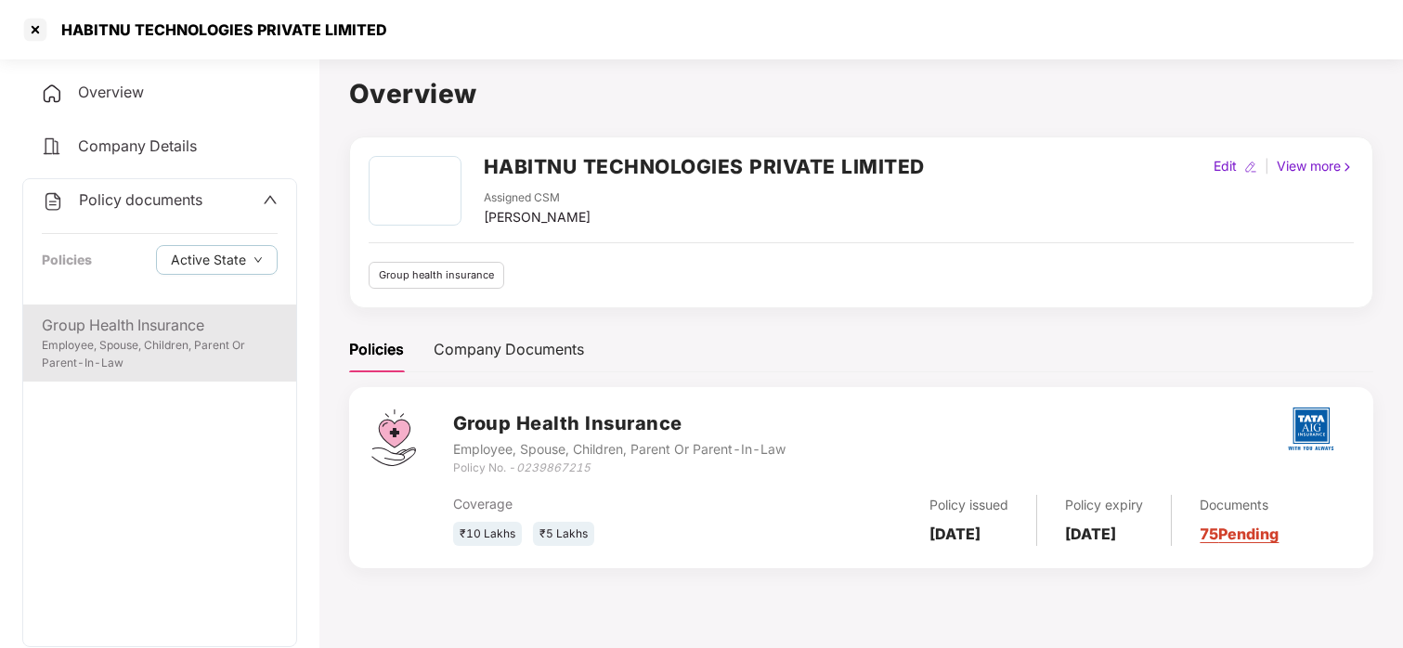
click at [122, 322] on div "Group Health Insurance" at bounding box center [160, 325] width 236 height 23
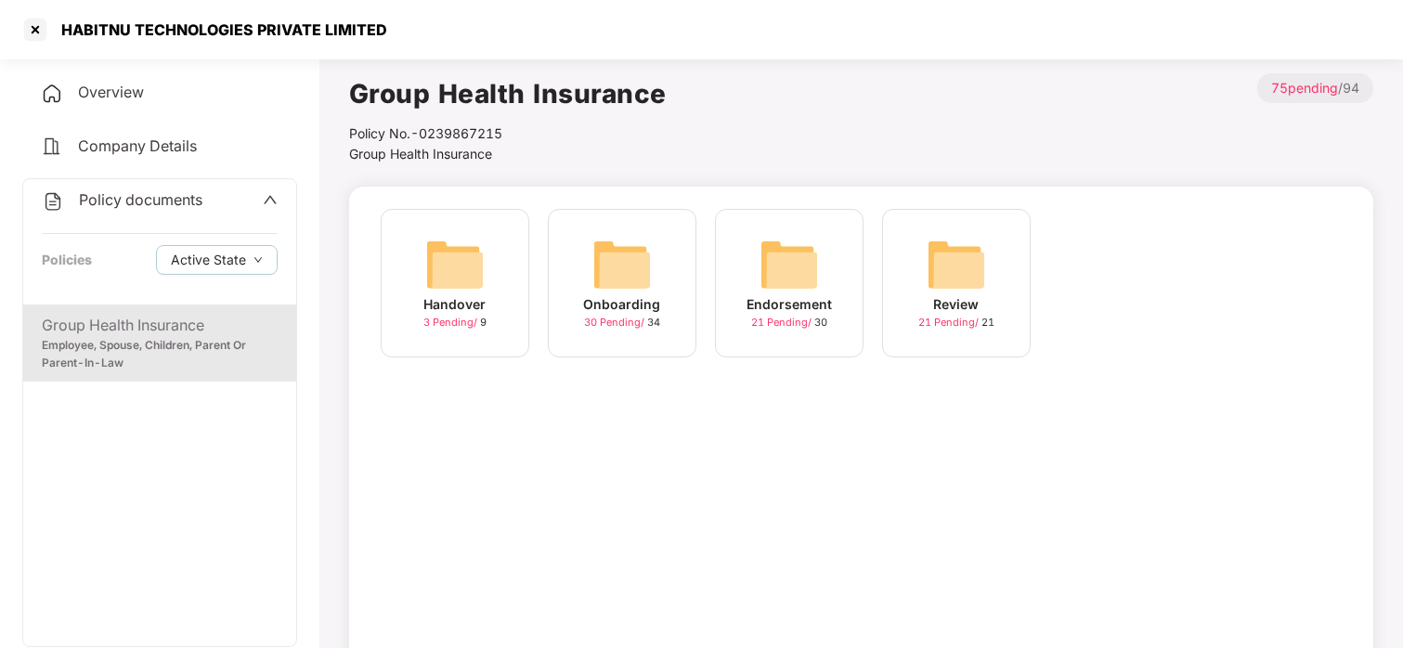
click at [586, 280] on div "Onboarding 30 Pending / 34" at bounding box center [622, 283] width 149 height 149
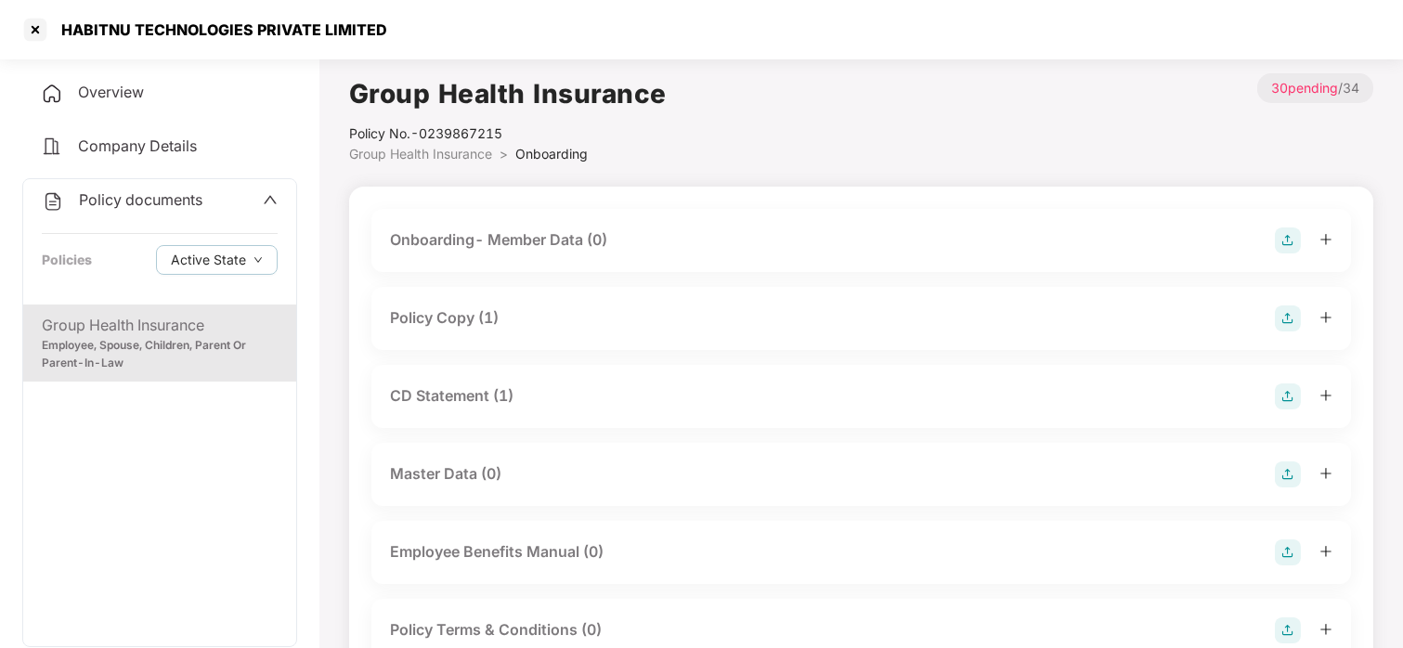
click at [473, 307] on div "Policy Copy (1)" at bounding box center [444, 317] width 109 height 23
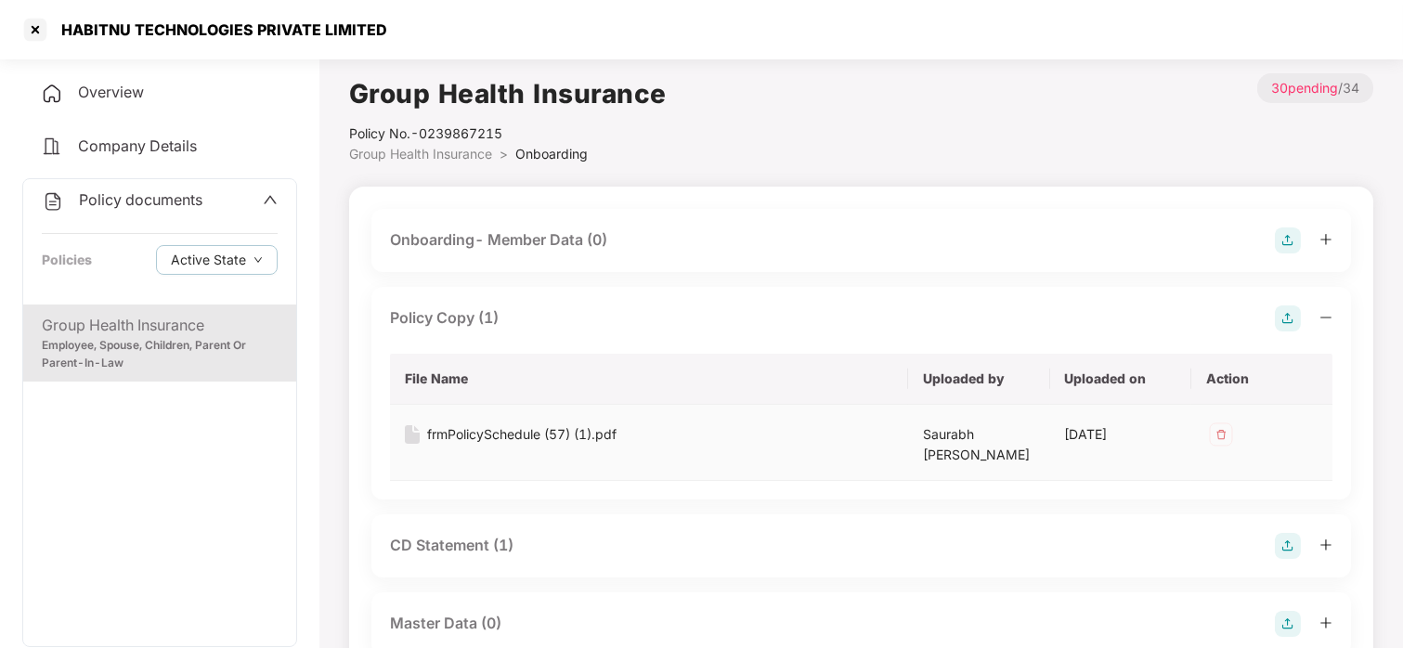
click at [494, 424] on div "frmPolicySchedule (57) (1).pdf" at bounding box center [521, 434] width 189 height 20
click at [43, 38] on div at bounding box center [35, 30] width 30 height 30
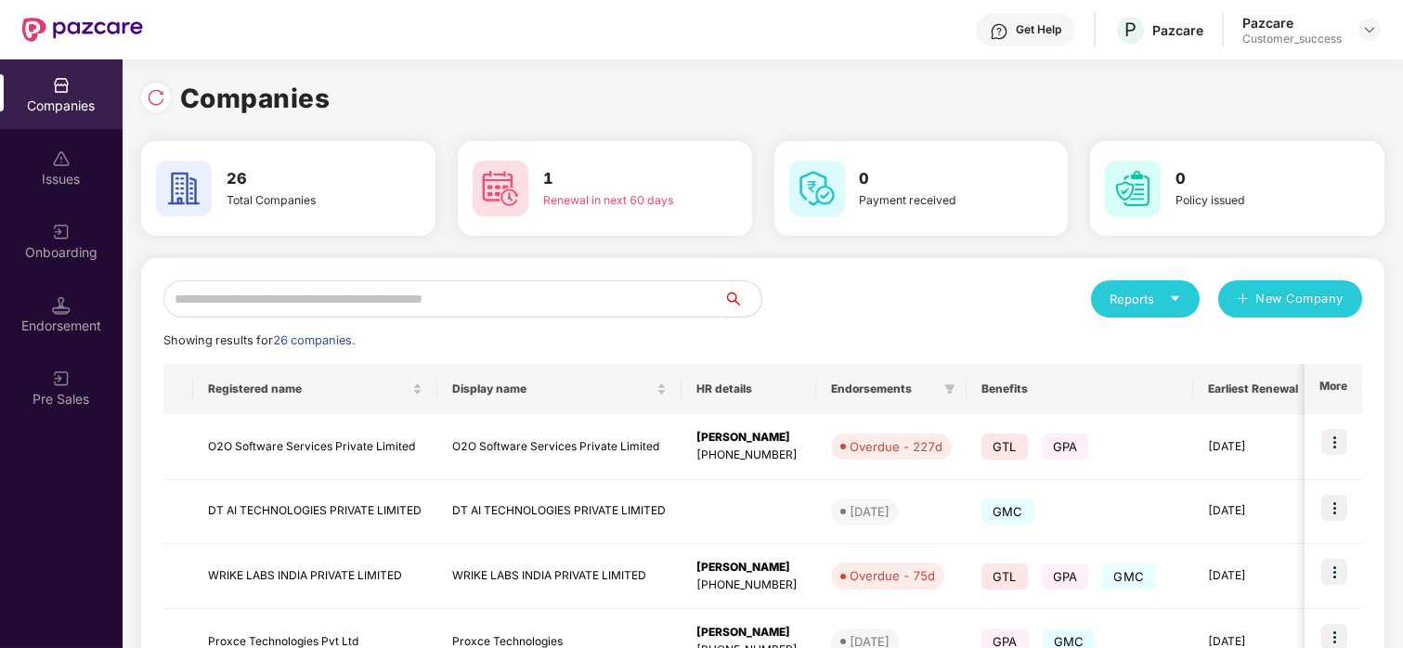
click at [368, 289] on input "text" at bounding box center [443, 298] width 561 height 37
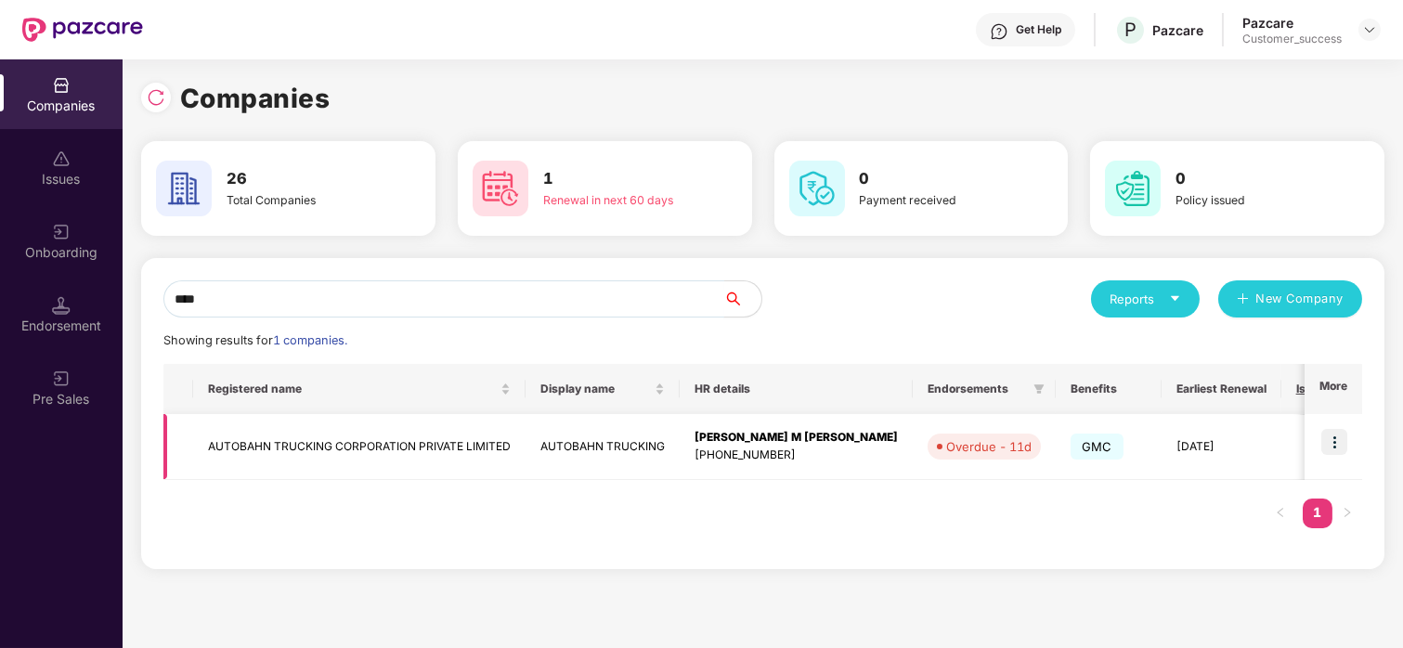
type input "****"
click at [1356, 446] on td at bounding box center [1334, 447] width 58 height 66
click at [1336, 429] on img at bounding box center [1335, 442] width 26 height 26
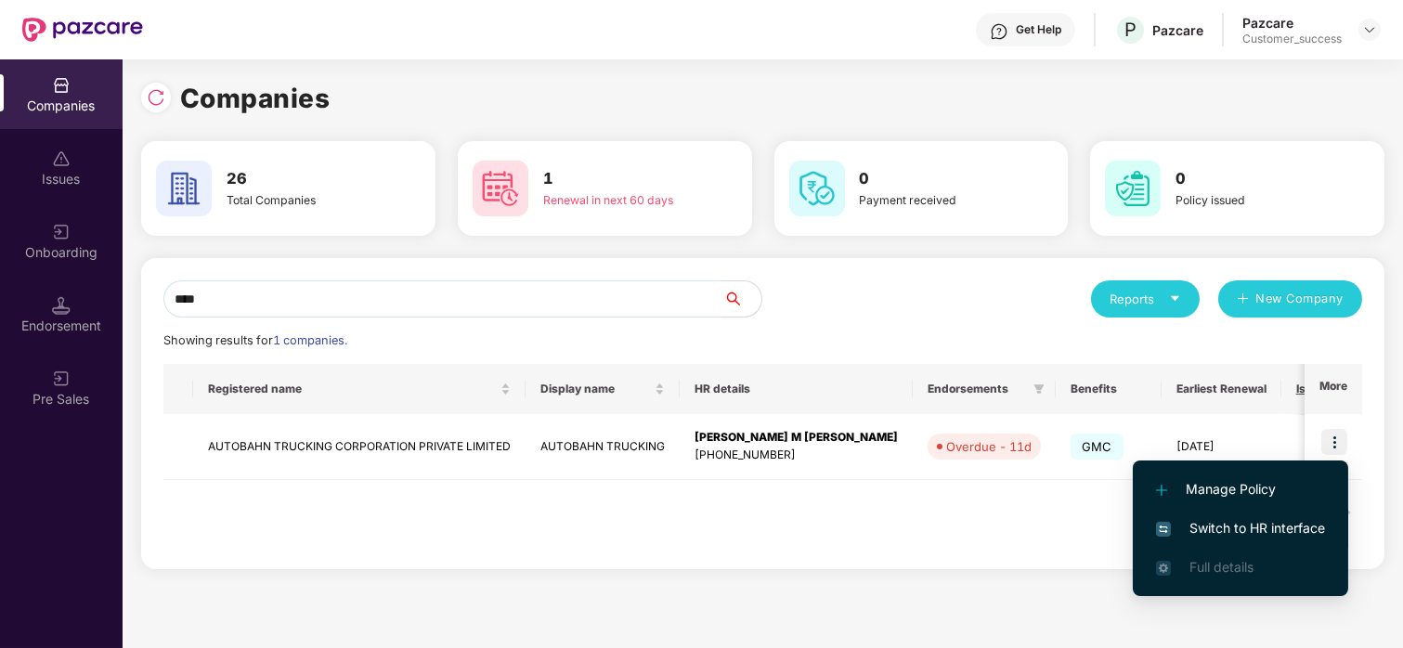
click at [1200, 530] on span "Switch to HR interface" at bounding box center [1240, 528] width 169 height 20
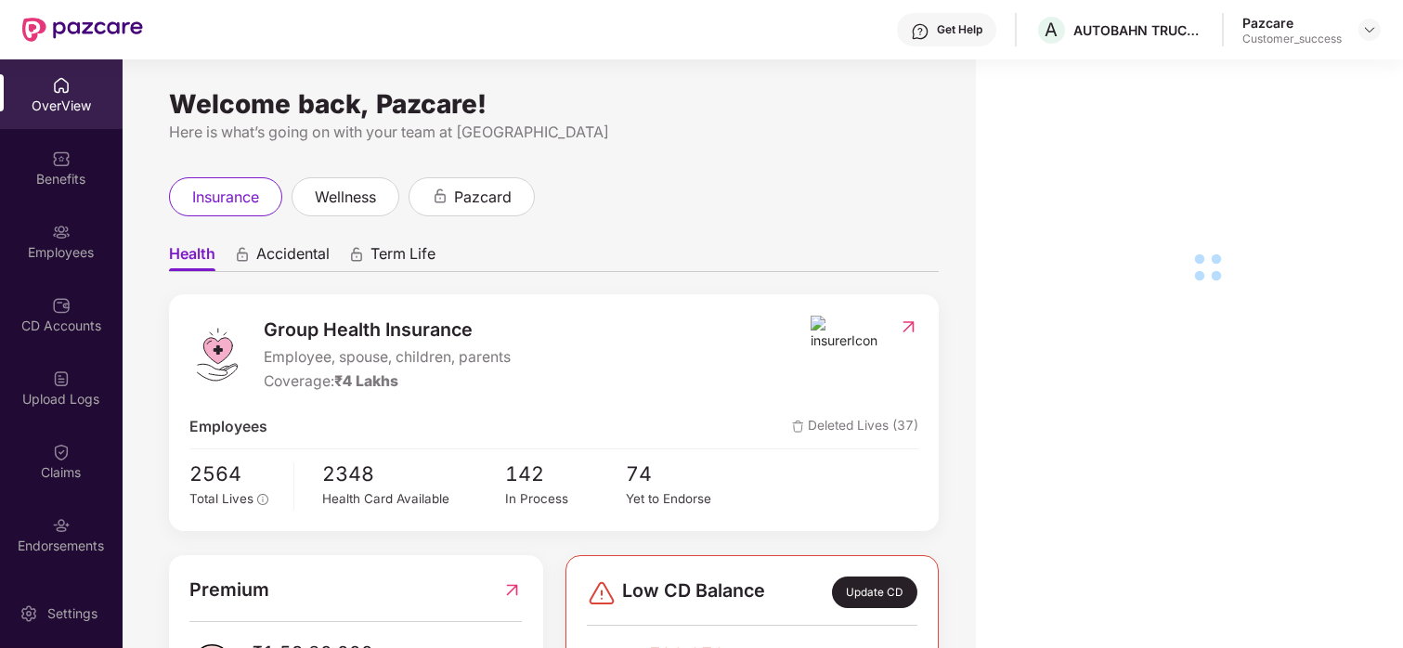
click at [57, 250] on div "Employees" at bounding box center [61, 252] width 123 height 19
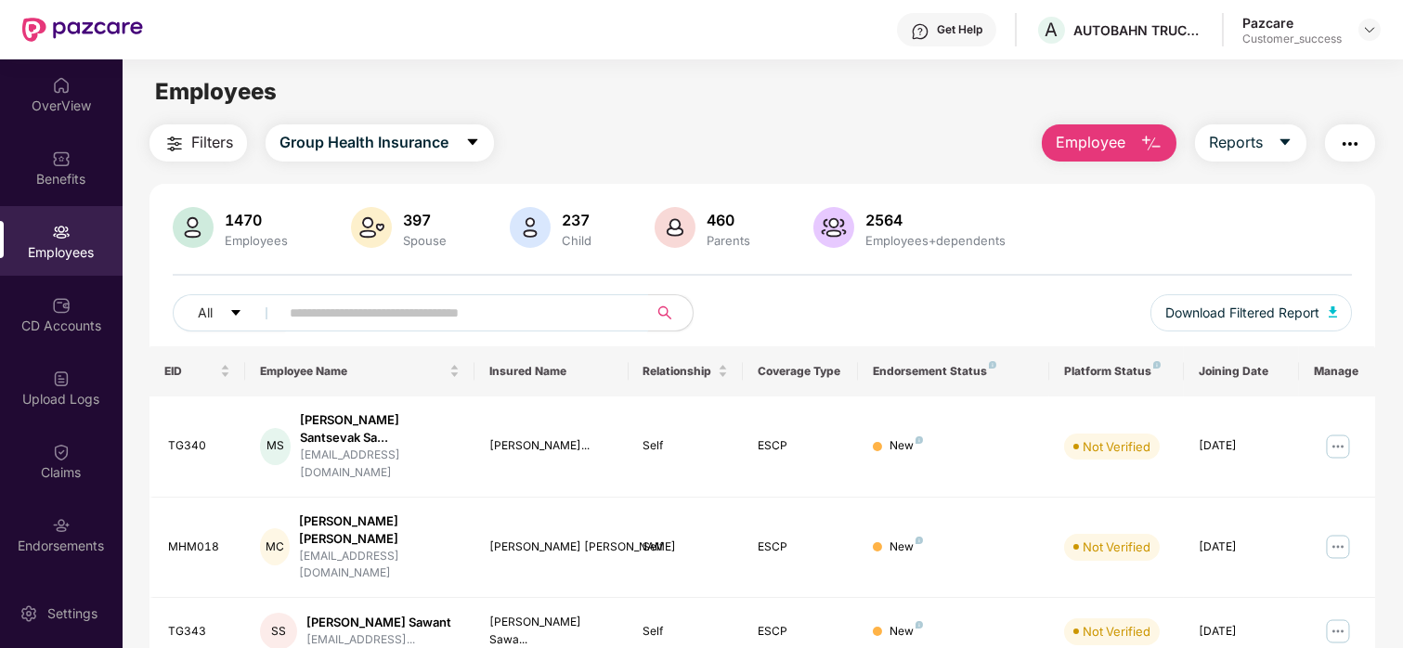
click at [571, 326] on input "text" at bounding box center [456, 313] width 333 height 28
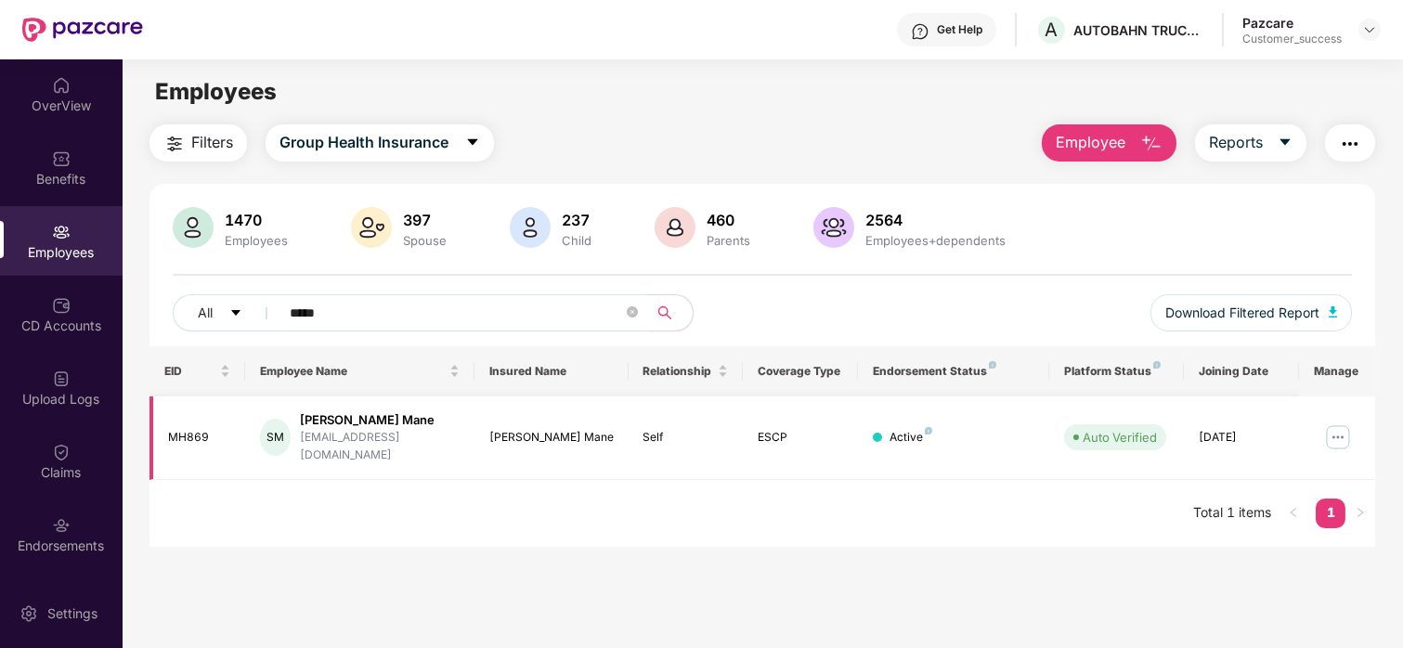
type input "*****"
click at [1331, 423] on img at bounding box center [1338, 438] width 30 height 30
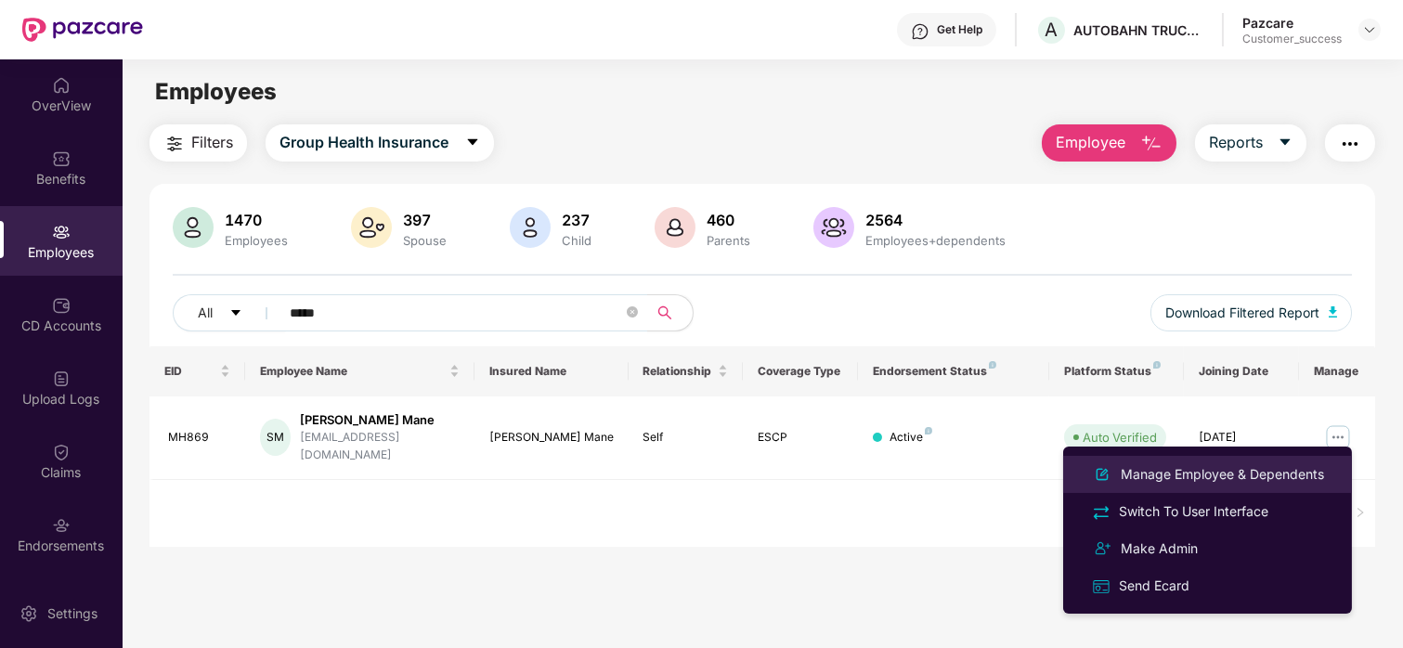
click at [1176, 485] on div "Manage Employee & Dependents" at bounding box center [1208, 474] width 241 height 22
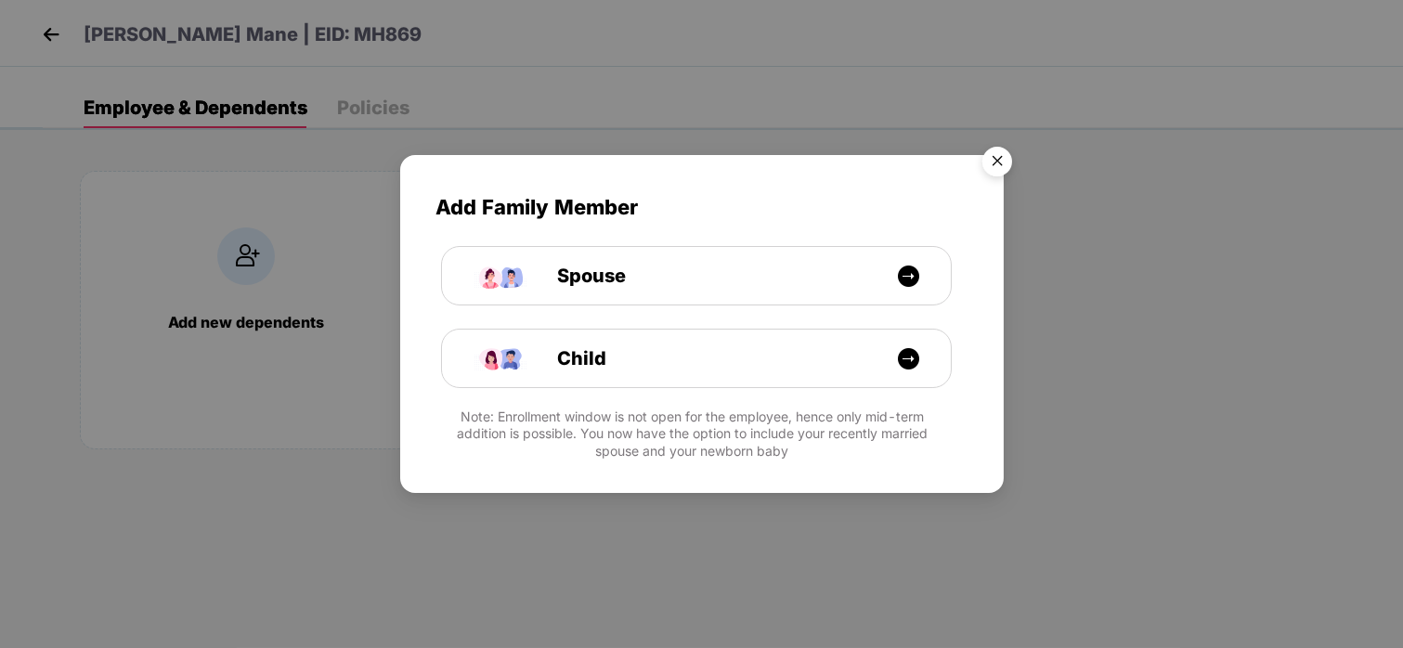
click at [994, 158] on img "Close" at bounding box center [997, 164] width 52 height 52
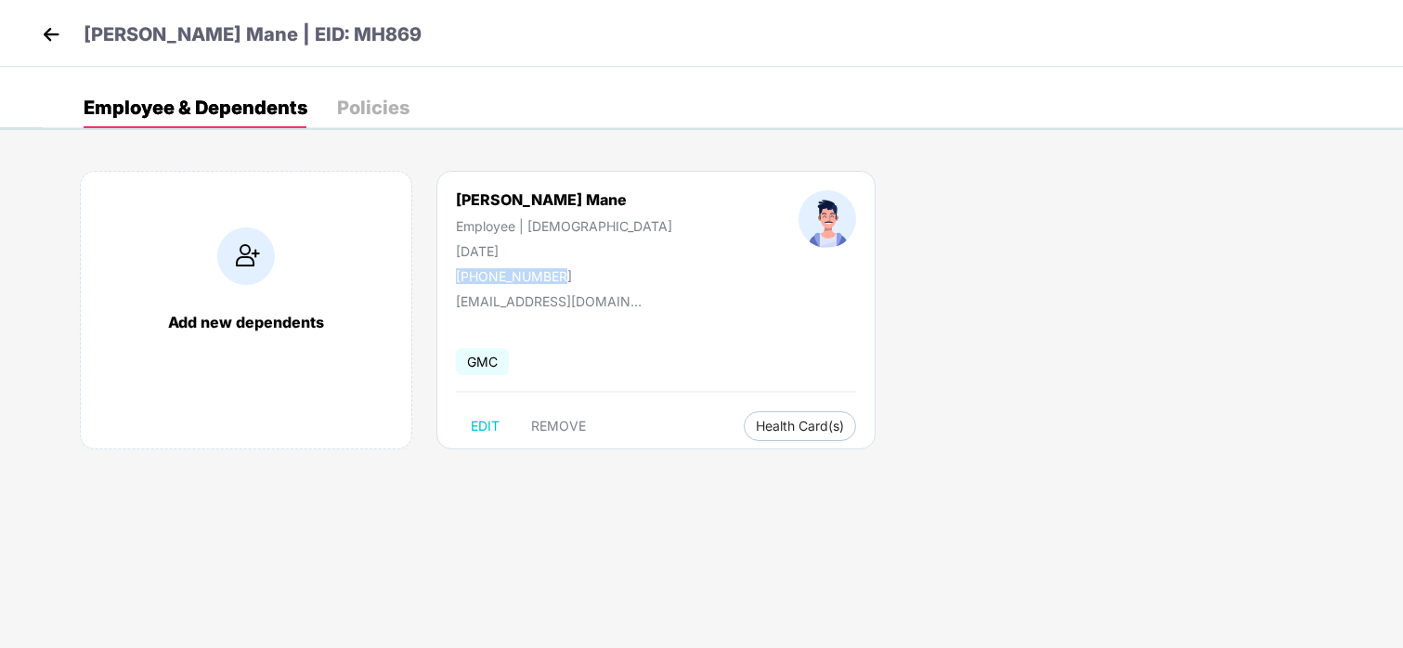
drag, startPoint x: 564, startPoint y: 274, endPoint x: 459, endPoint y: 271, distance: 105.0
click at [459, 271] on div "[PHONE_NUMBER]" at bounding box center [564, 276] width 216 height 16
copy div "[PHONE_NUMBER]"
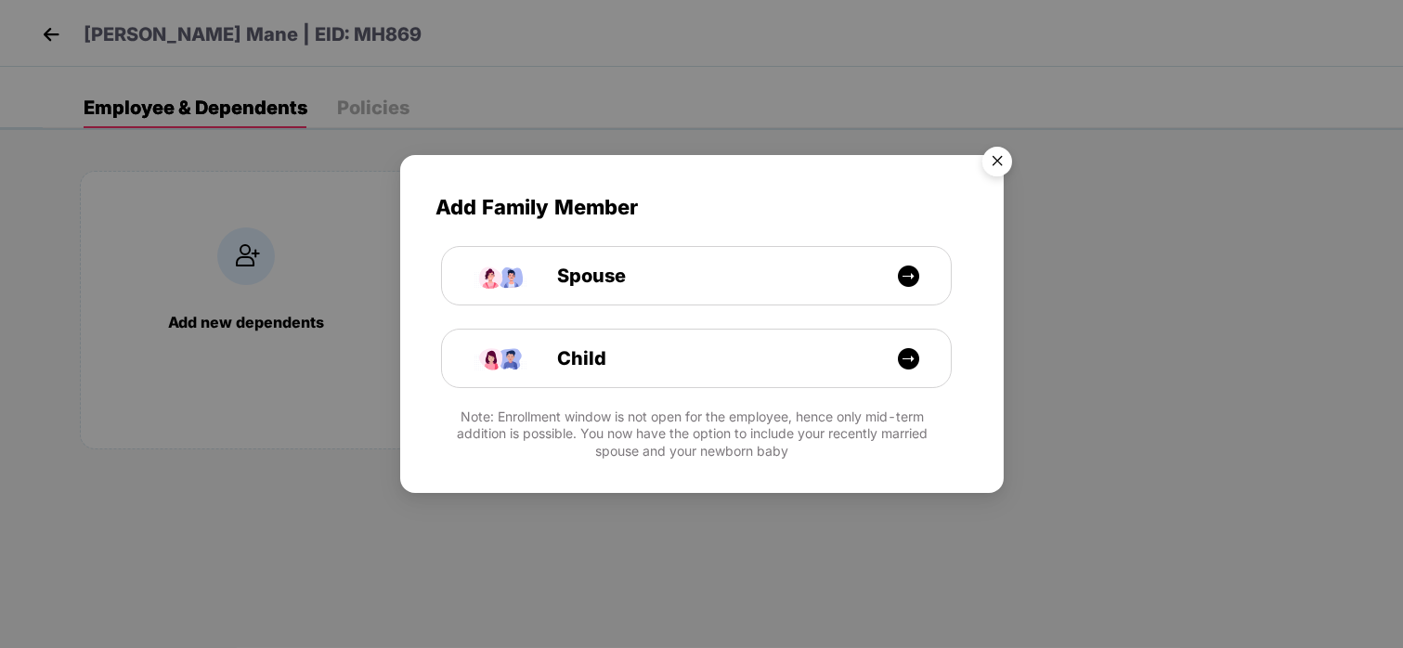
click at [990, 160] on img "Close" at bounding box center [997, 164] width 52 height 52
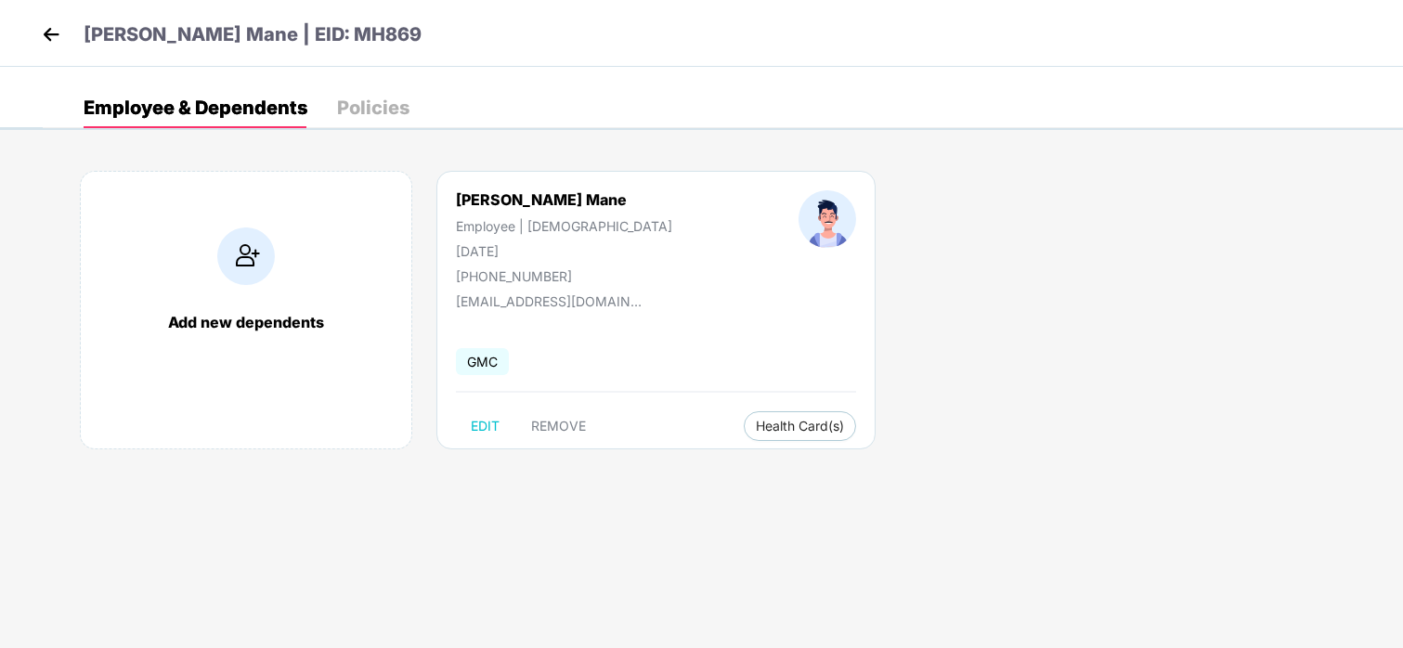
click at [46, 25] on img at bounding box center [51, 34] width 28 height 28
